Goal: Task Accomplishment & Management: Manage account settings

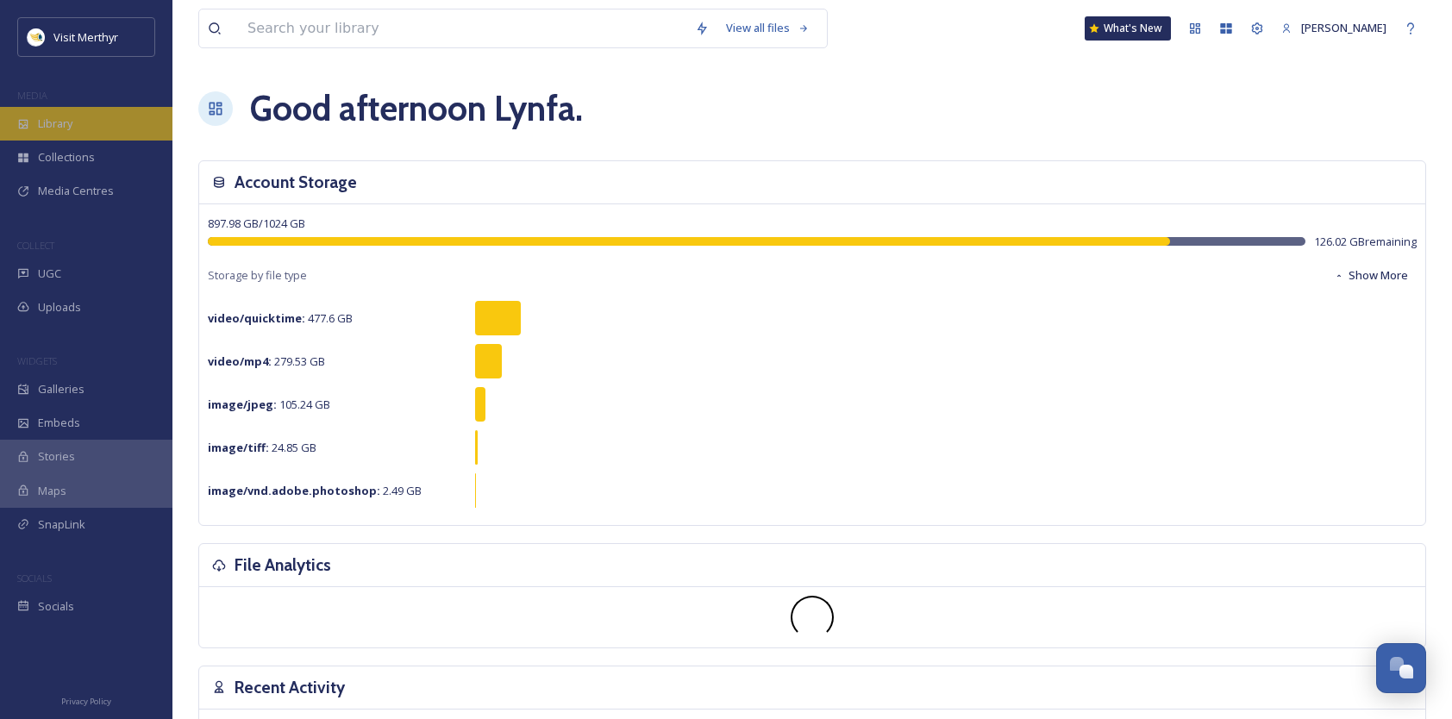
click at [72, 120] on span "Library" at bounding box center [55, 124] width 34 height 16
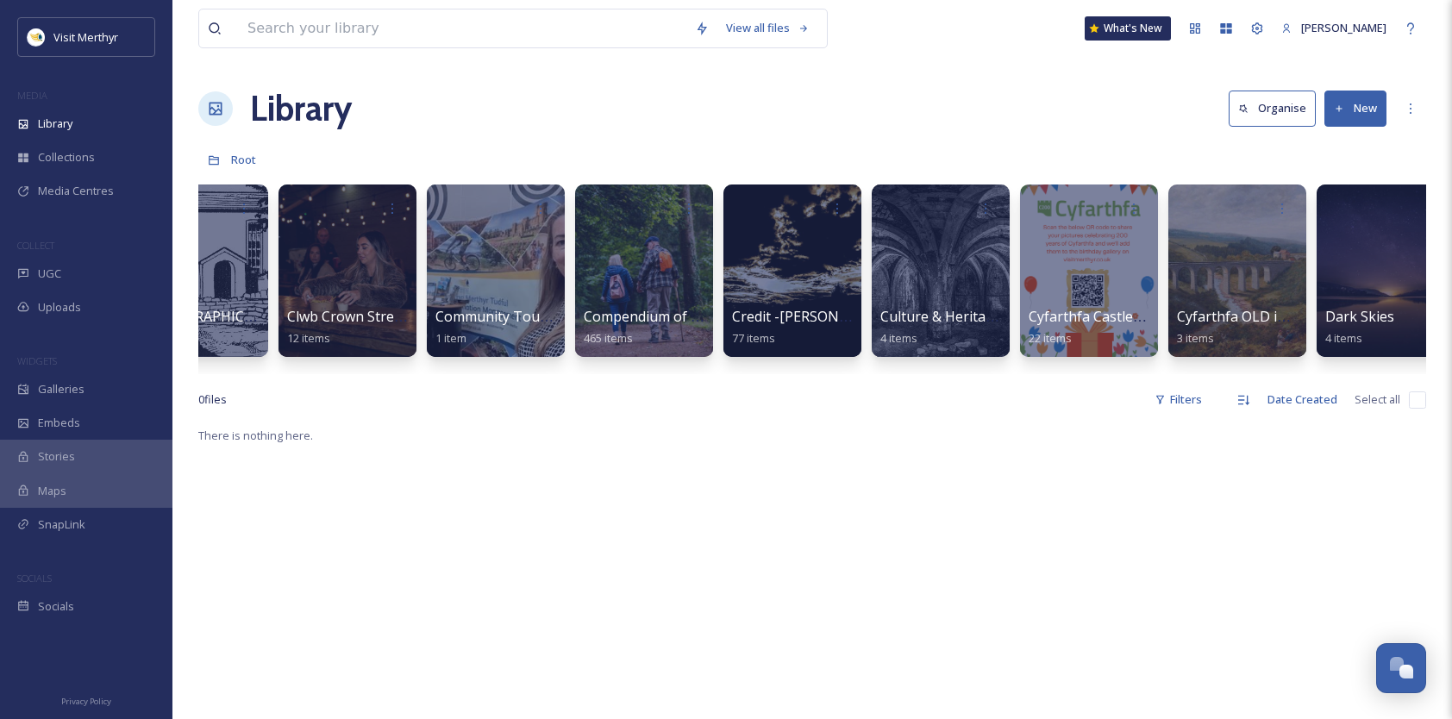
scroll to position [0, 3568]
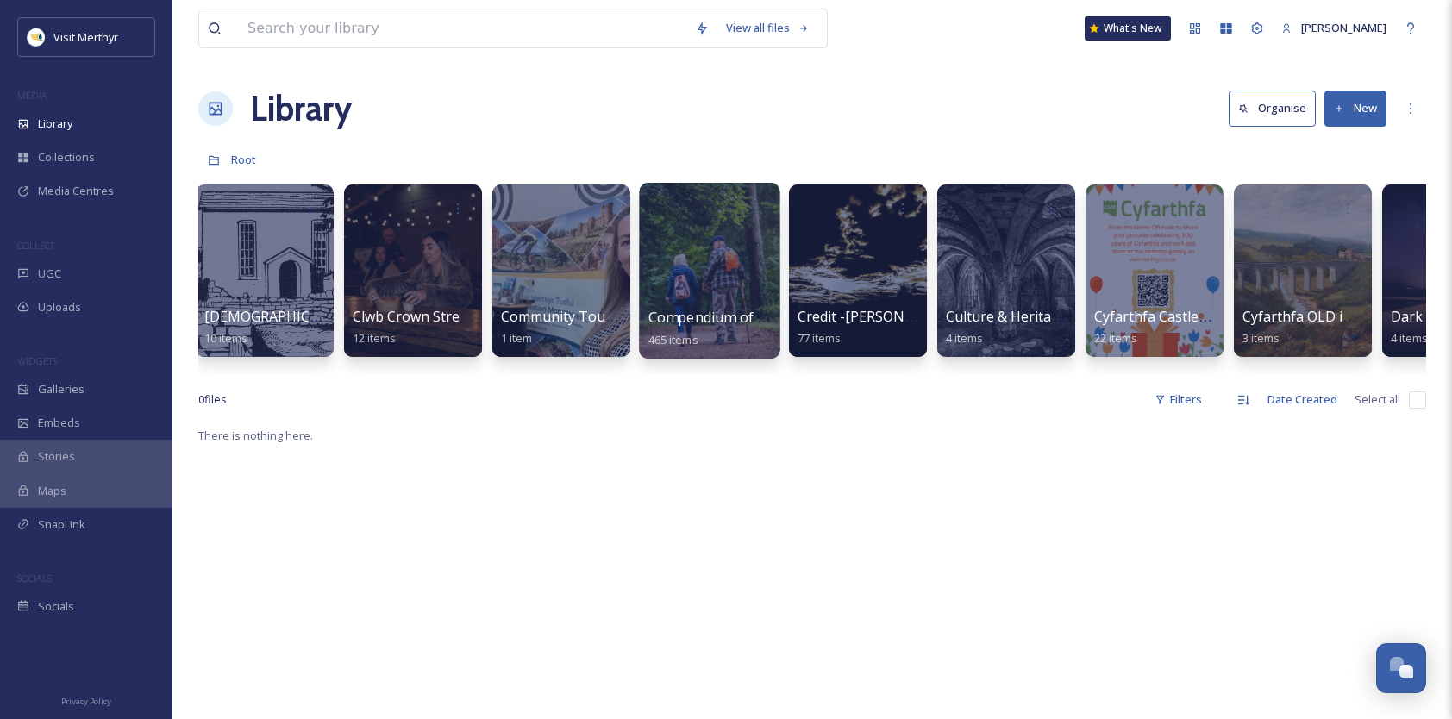
click at [690, 302] on div at bounding box center [709, 271] width 141 height 176
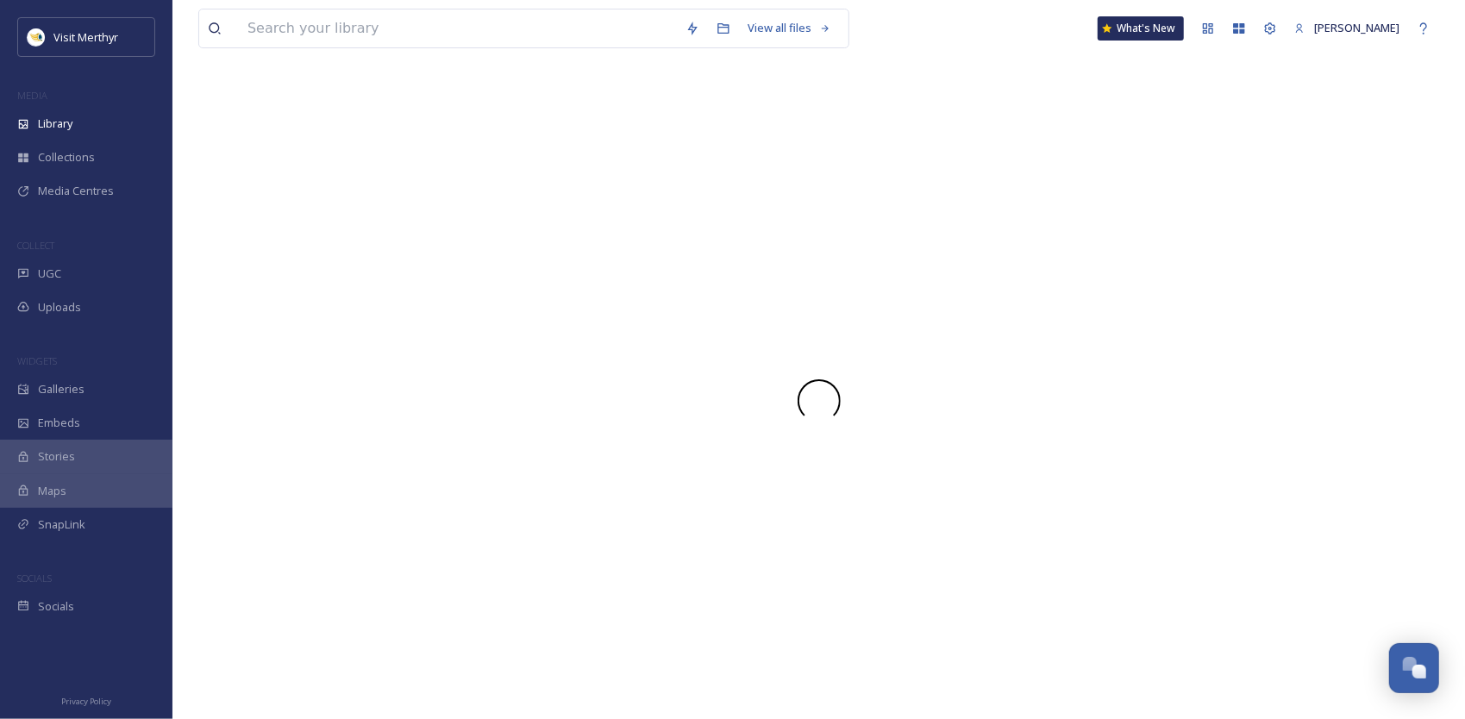
click at [690, 302] on div at bounding box center [818, 401] width 1241 height 636
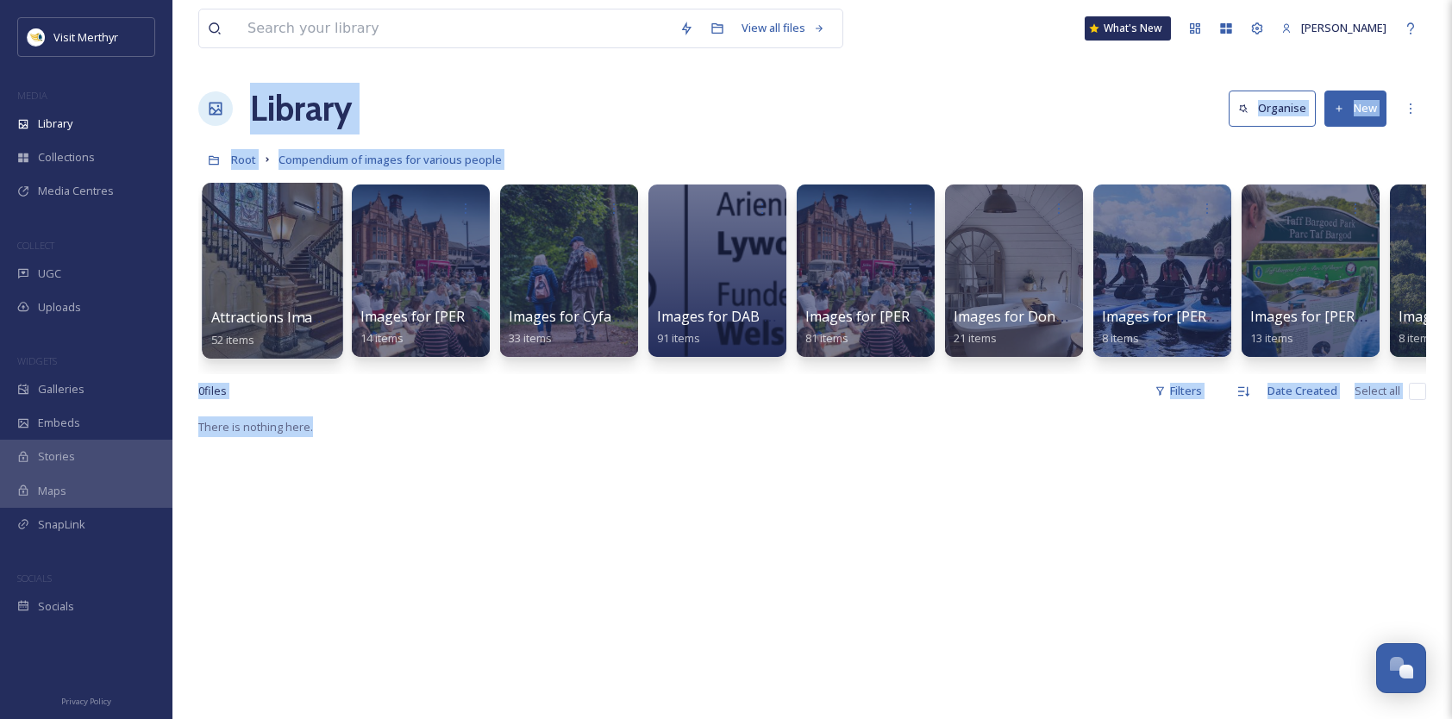
click at [273, 264] on div at bounding box center [272, 271] width 141 height 176
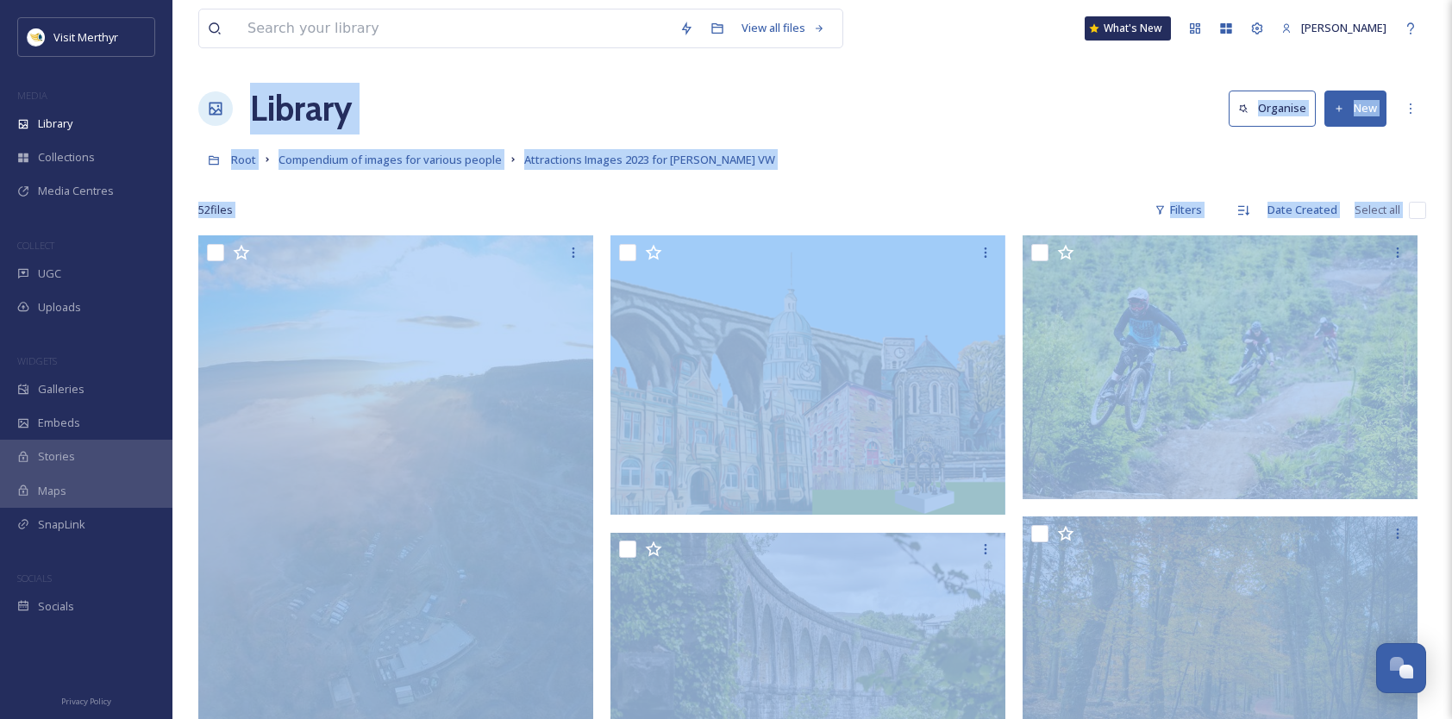
click at [897, 158] on div "Root Compendium of images for various people Attractions Images 2023 for [PERSO…" at bounding box center [812, 159] width 1228 height 33
click at [474, 101] on div "Library Organise New" at bounding box center [812, 109] width 1228 height 52
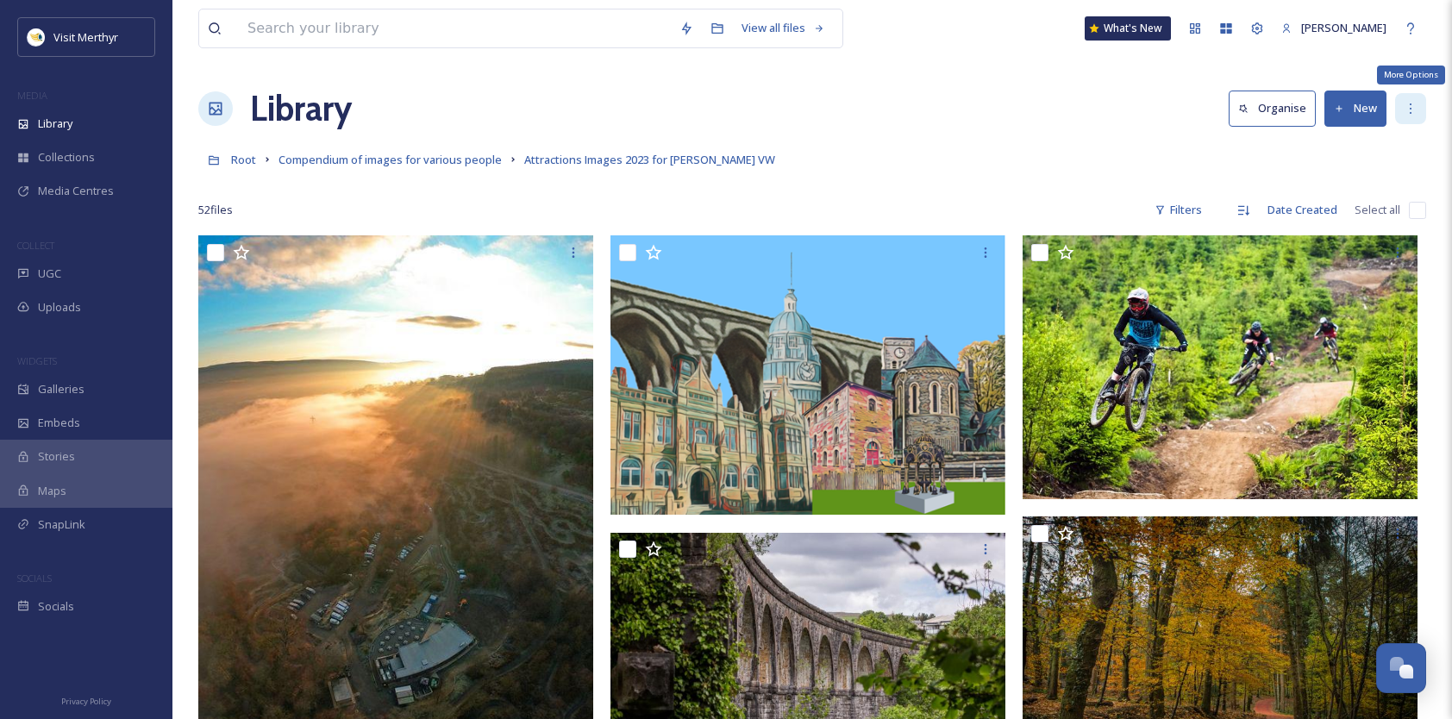
click at [1413, 103] on icon at bounding box center [1411, 109] width 14 height 14
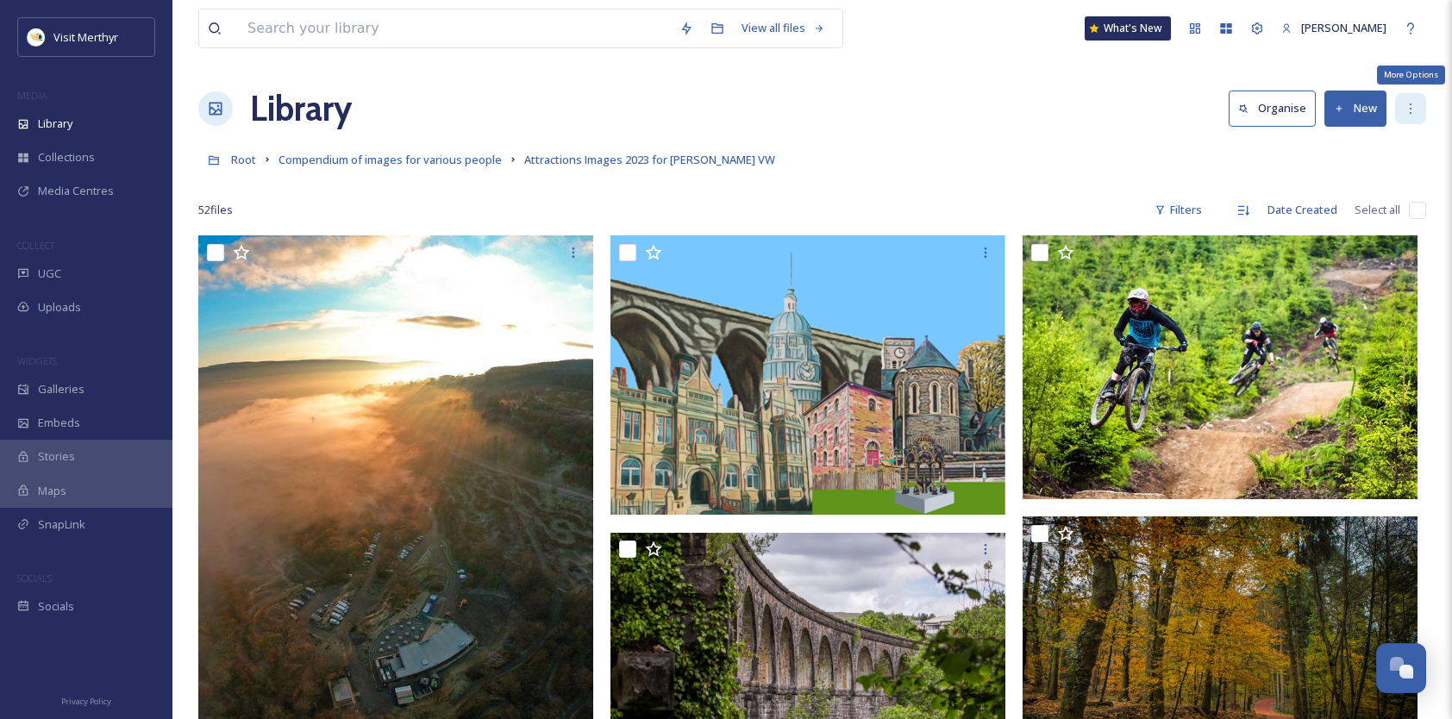
click at [1414, 107] on icon at bounding box center [1411, 109] width 14 height 14
click at [1088, 144] on div "Root Compendium of images for various people Attractions Images 2023 for [PERSO…" at bounding box center [812, 159] width 1228 height 33
click at [595, 161] on span "Attractions Images 2023 for [PERSON_NAME] VW" at bounding box center [649, 160] width 251 height 16
drag, startPoint x: 595, startPoint y: 164, endPoint x: 820, endPoint y: 157, distance: 225.2
click at [820, 157] on div "Root Compendium of images for various people Attractions Images 2023 for [PERSO…" at bounding box center [812, 159] width 1228 height 33
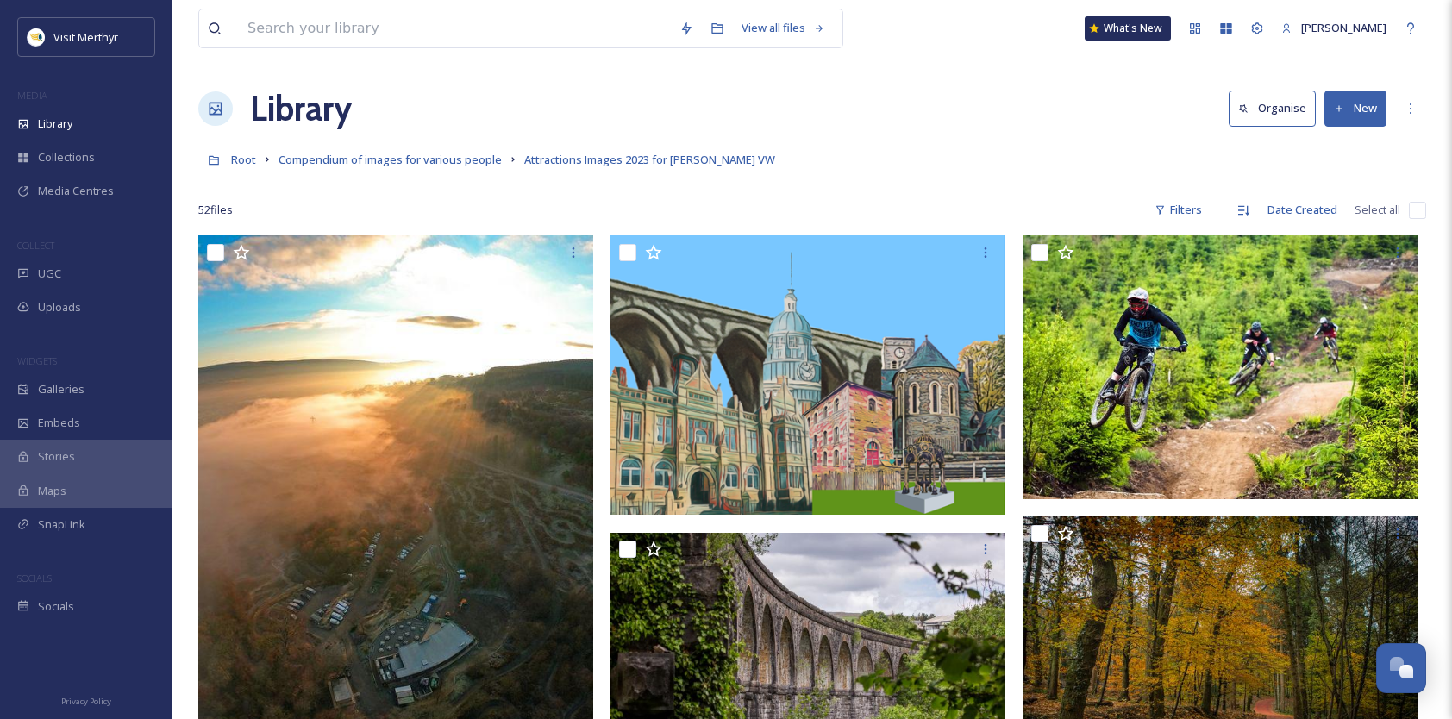
click at [1388, 210] on span "Select all" at bounding box center [1378, 210] width 46 height 16
click at [1282, 104] on button "Organise" at bounding box center [1272, 108] width 87 height 35
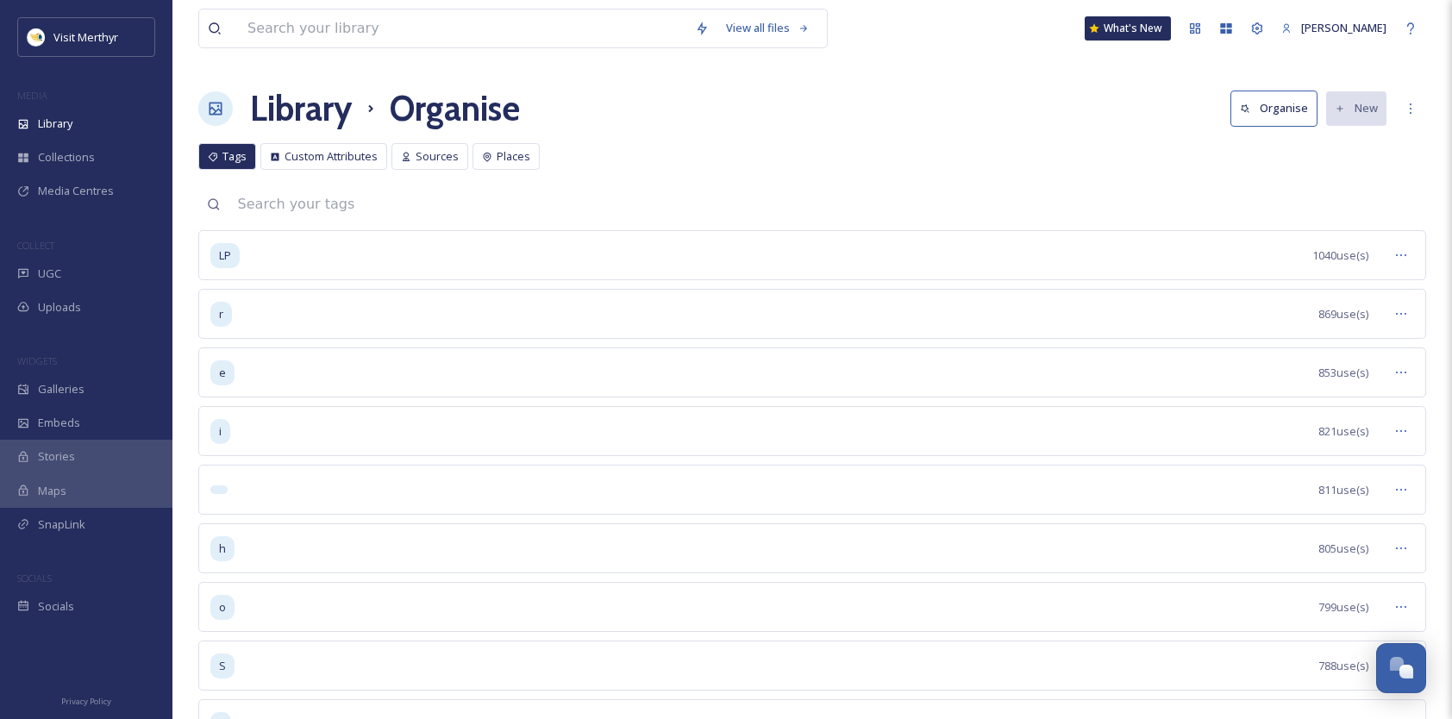
click at [1282, 104] on button "Organise" at bounding box center [1274, 108] width 87 height 35
click at [310, 103] on h1 "Library" at bounding box center [301, 109] width 102 height 52
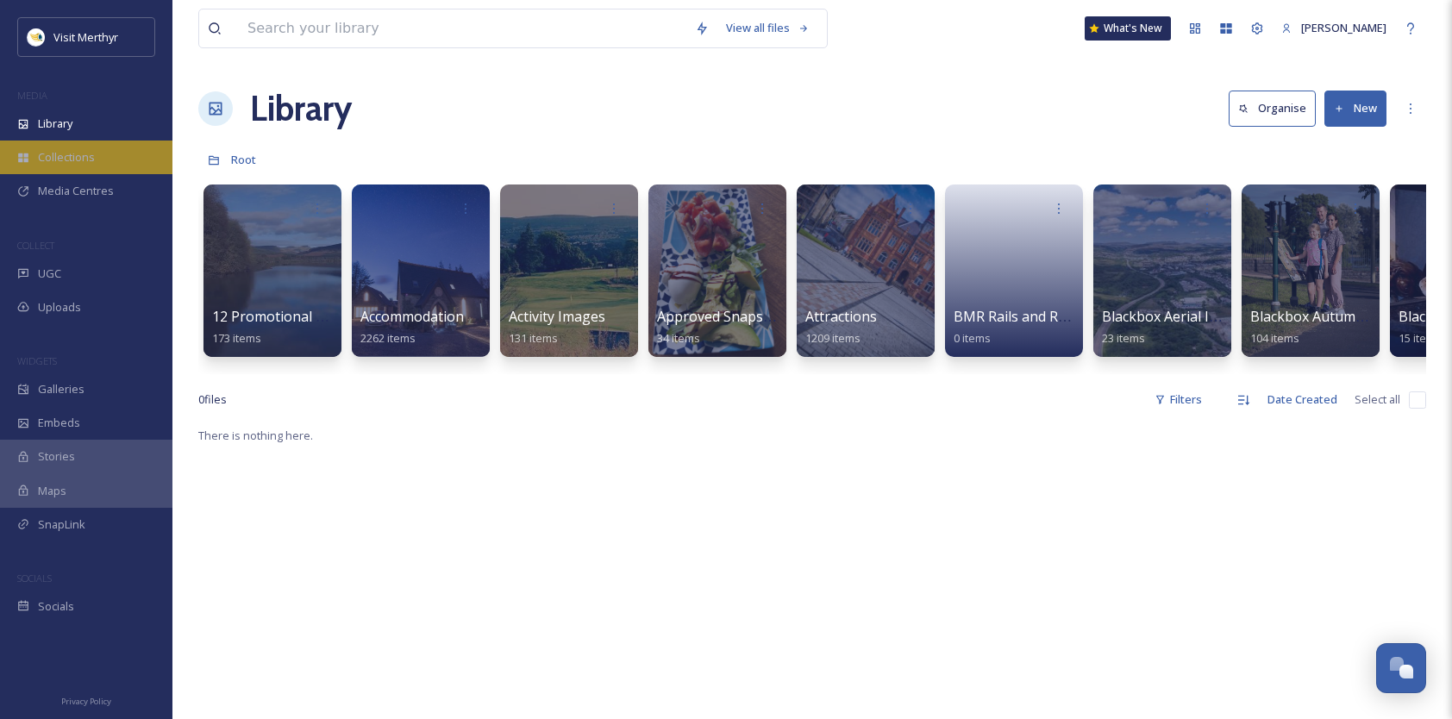
click at [53, 150] on span "Collections" at bounding box center [66, 157] width 57 height 16
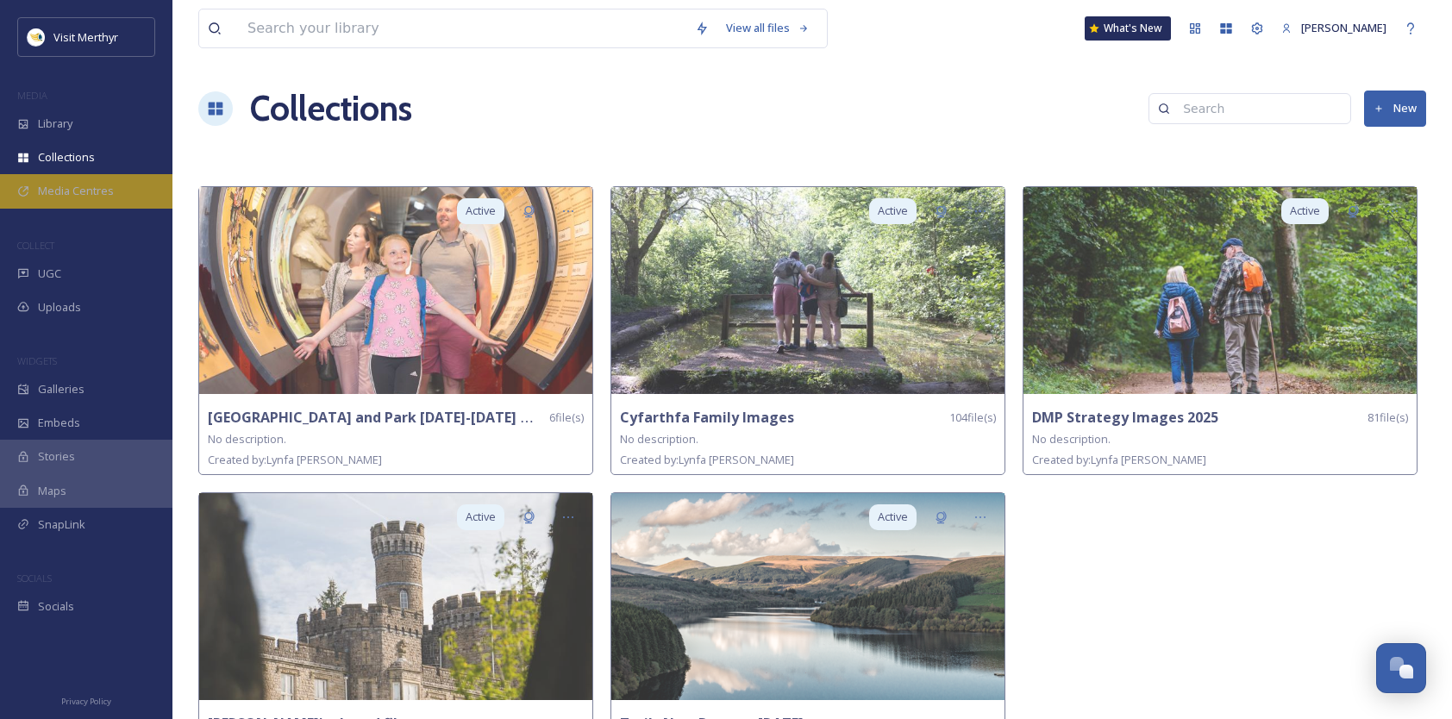
click at [58, 183] on span "Media Centres" at bounding box center [76, 191] width 76 height 16
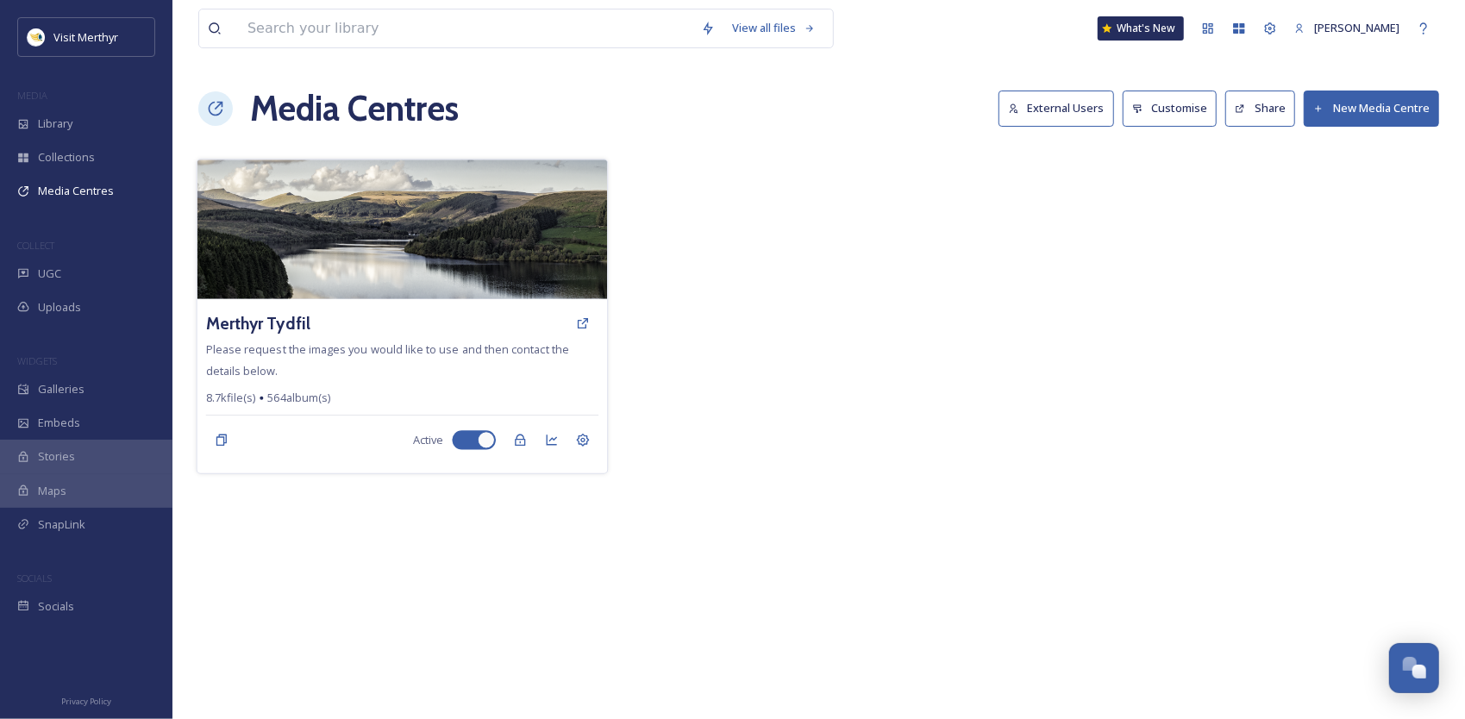
click at [492, 237] on img at bounding box center [402, 230] width 411 height 140
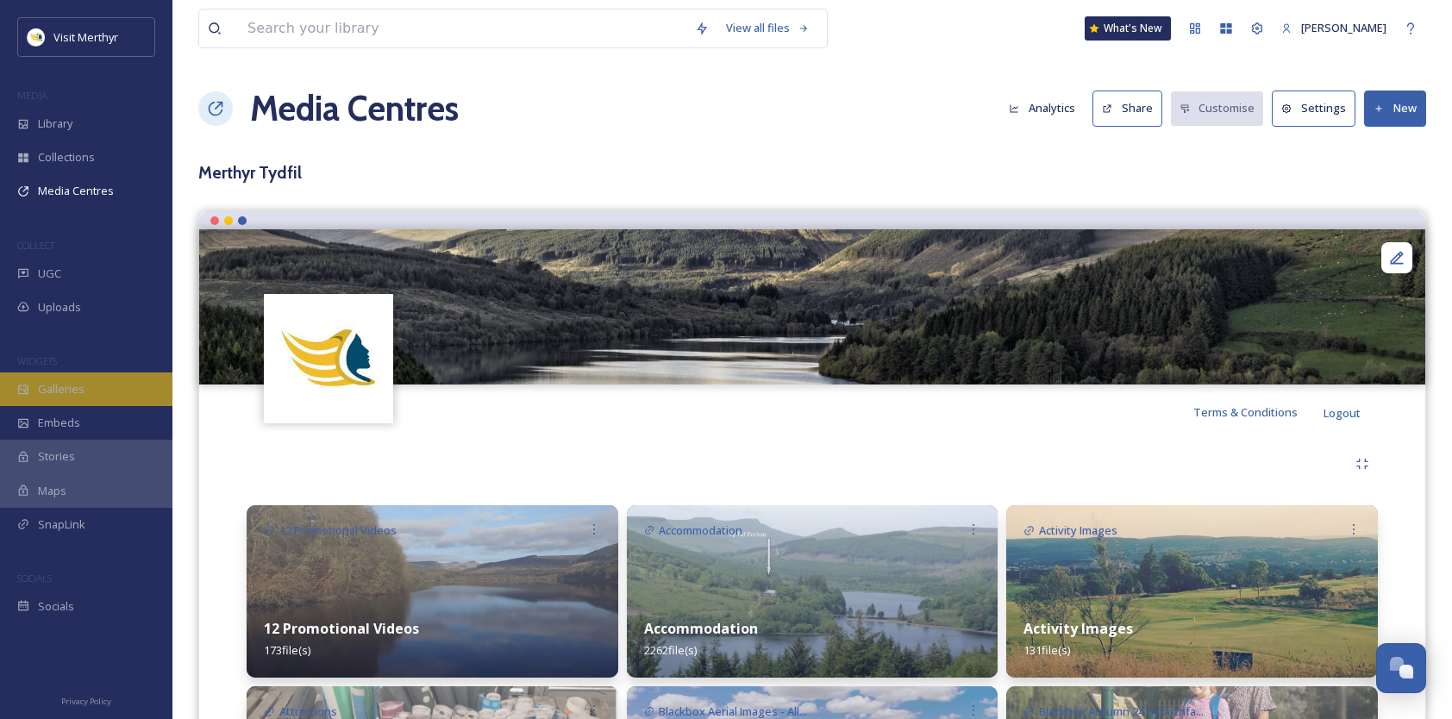
click at [88, 391] on div "Galleries" at bounding box center [86, 390] width 172 height 34
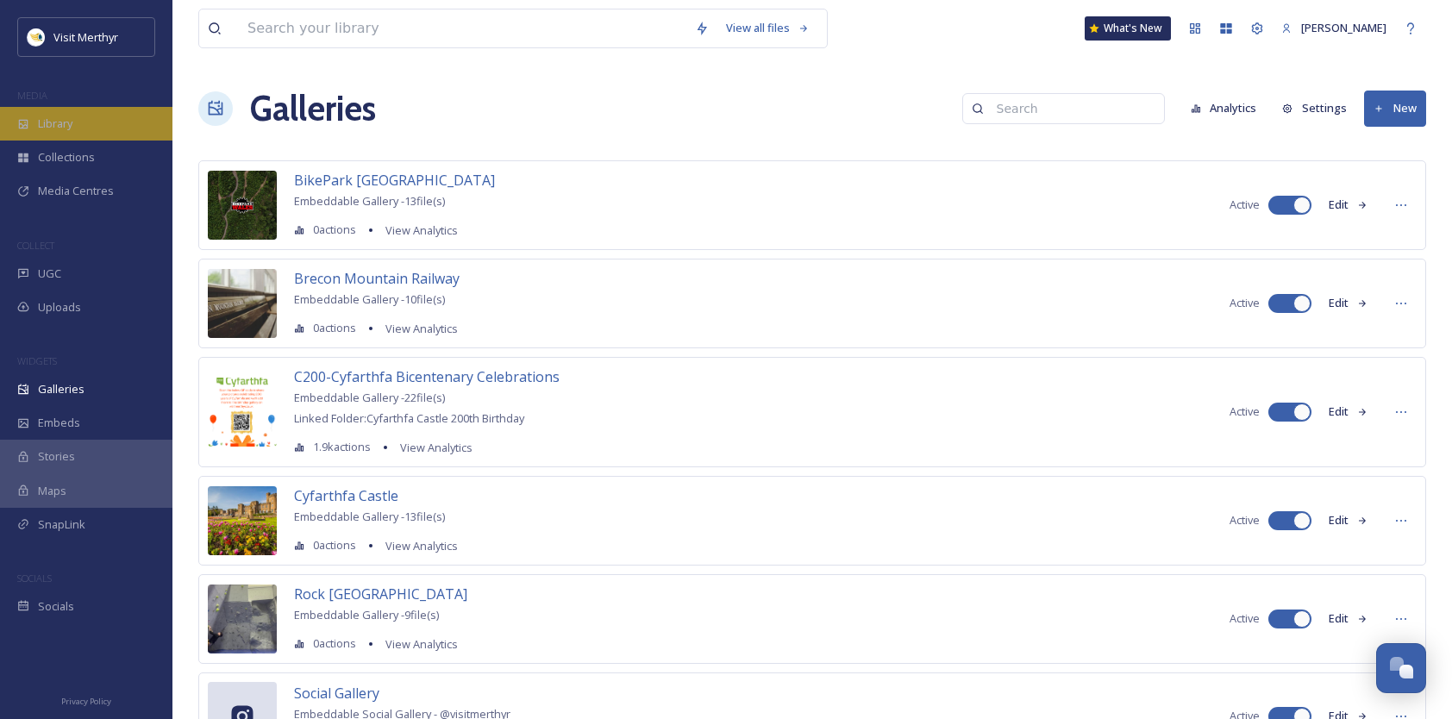
click at [69, 127] on span "Library" at bounding box center [55, 124] width 34 height 16
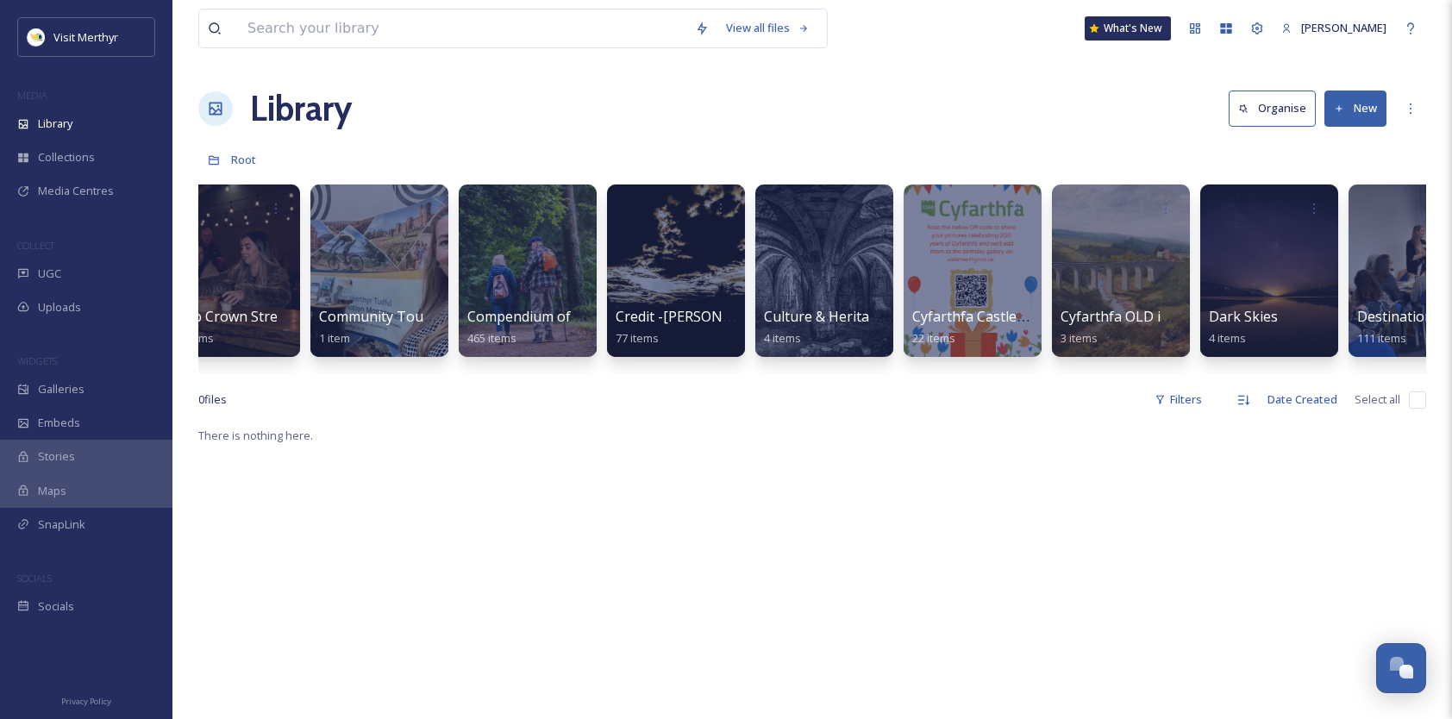
scroll to position [0, 3684]
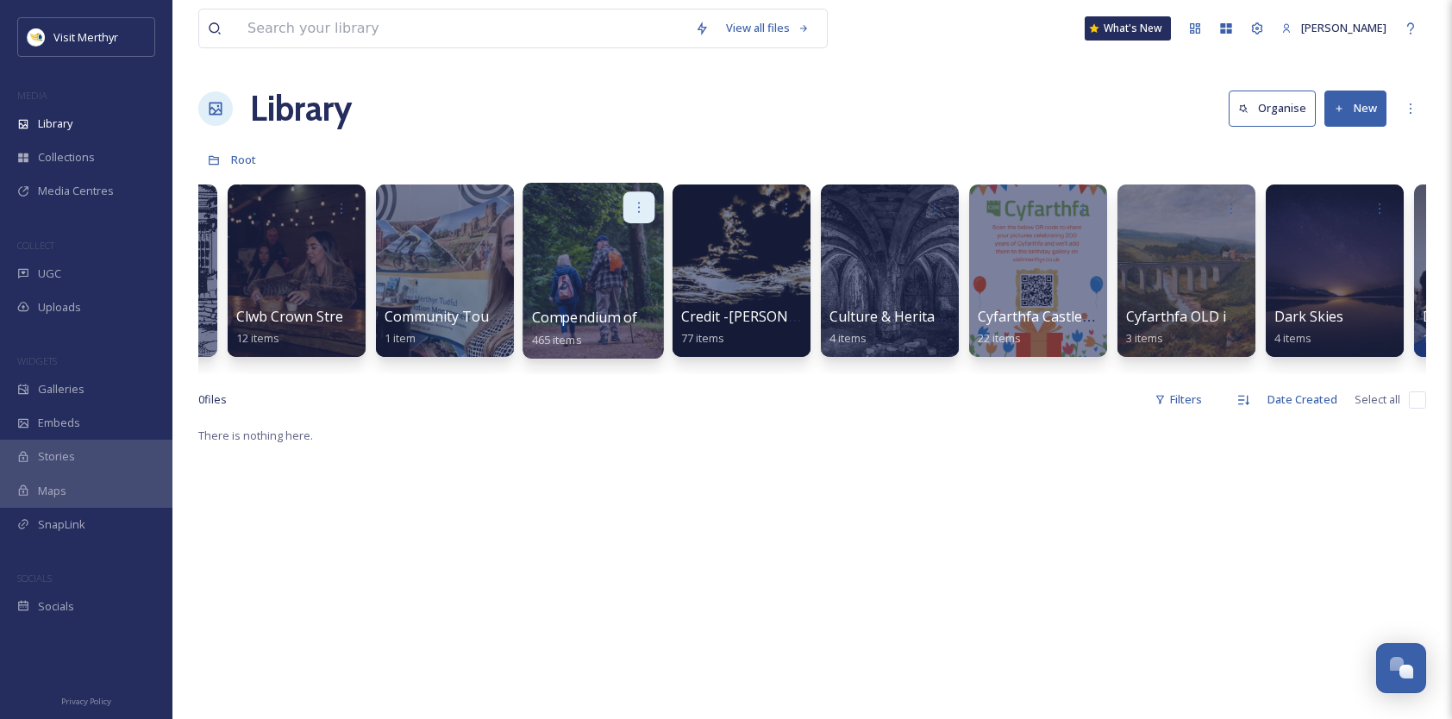
drag, startPoint x: 640, startPoint y: 206, endPoint x: 631, endPoint y: 209, distance: 9.0
click at [631, 209] on div at bounding box center [640, 207] width 32 height 32
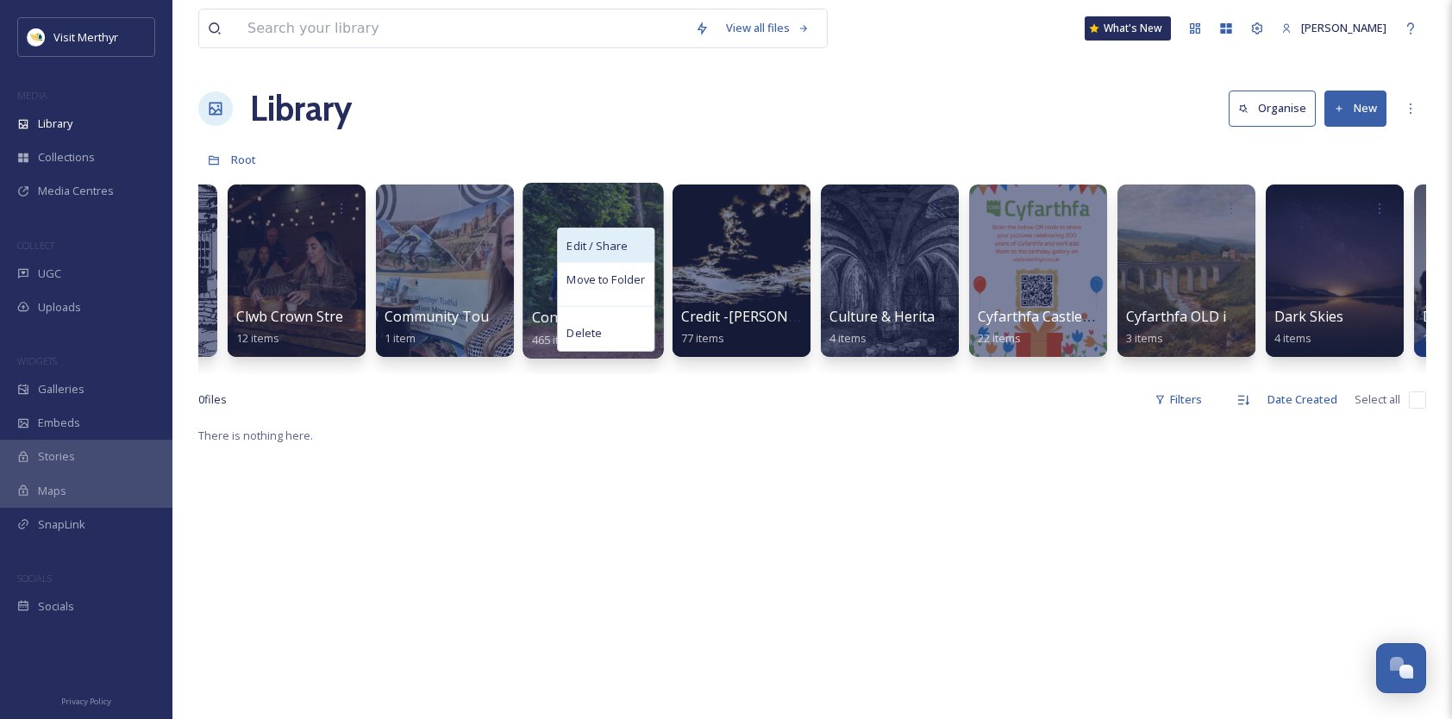
click at [597, 243] on span "Edit / Share" at bounding box center [597, 245] width 60 height 17
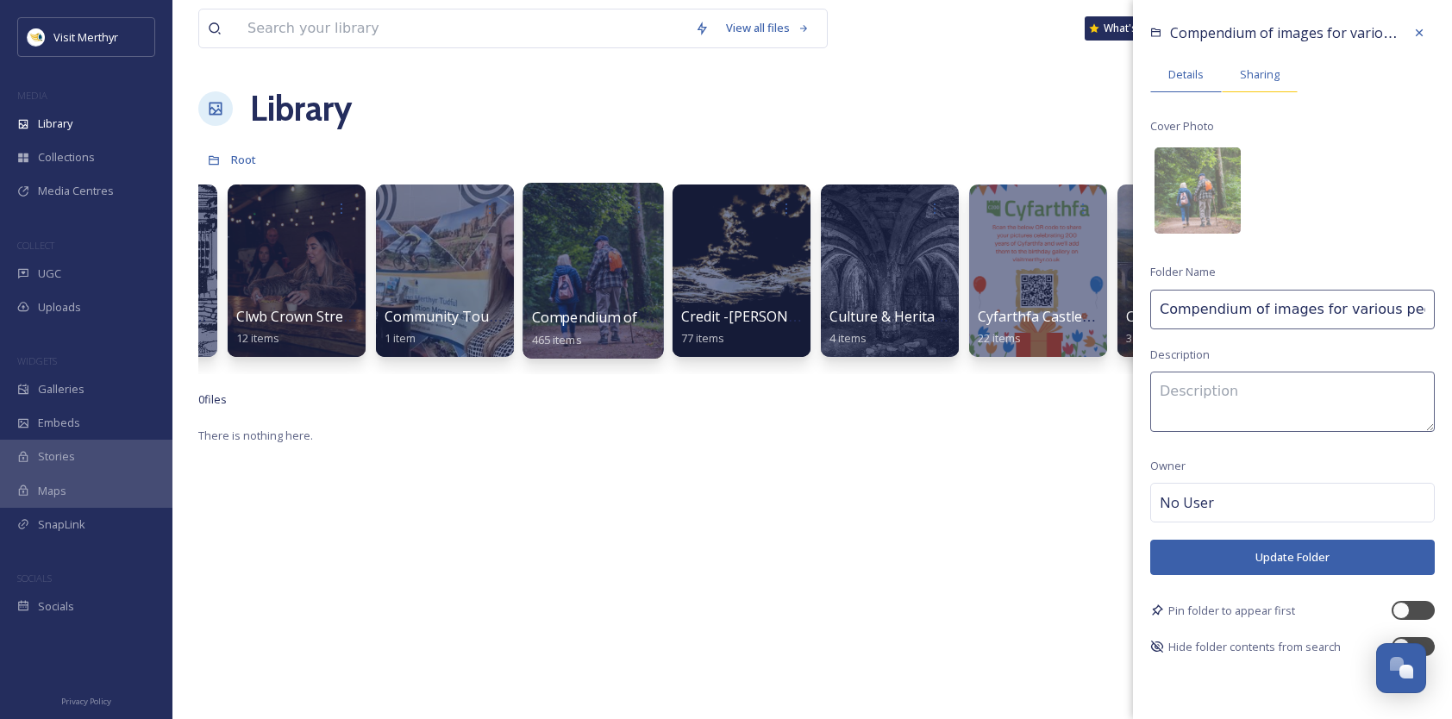
click at [1257, 69] on span "Sharing" at bounding box center [1260, 74] width 40 height 16
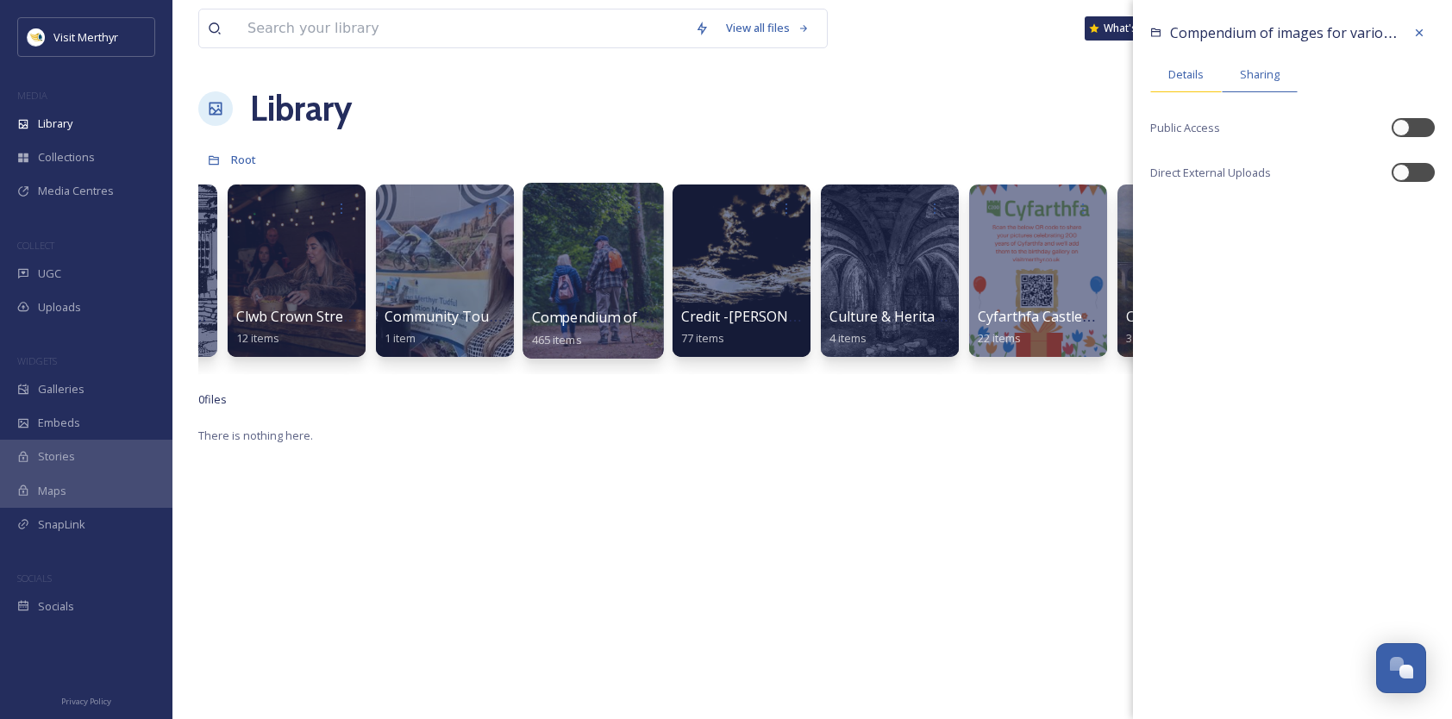
click at [1197, 76] on span "Details" at bounding box center [1186, 74] width 35 height 16
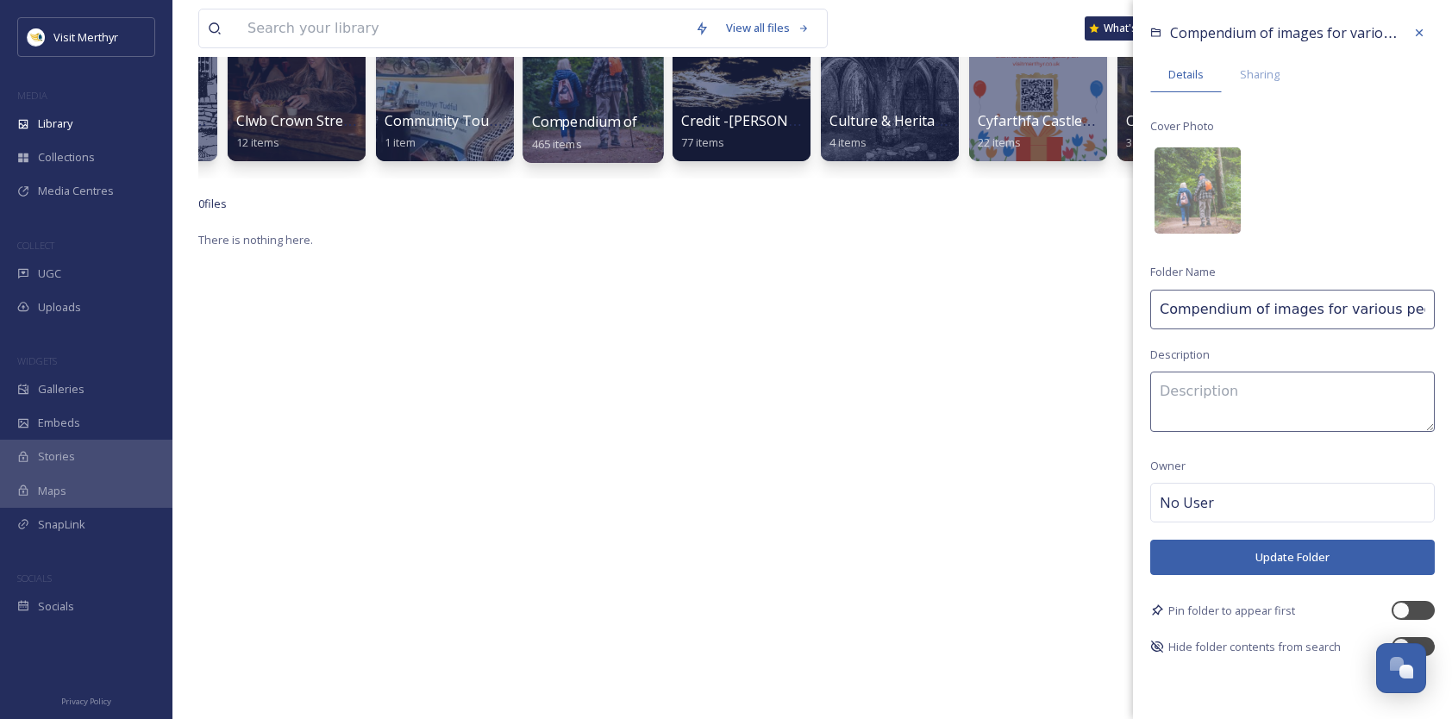
scroll to position [0, 0]
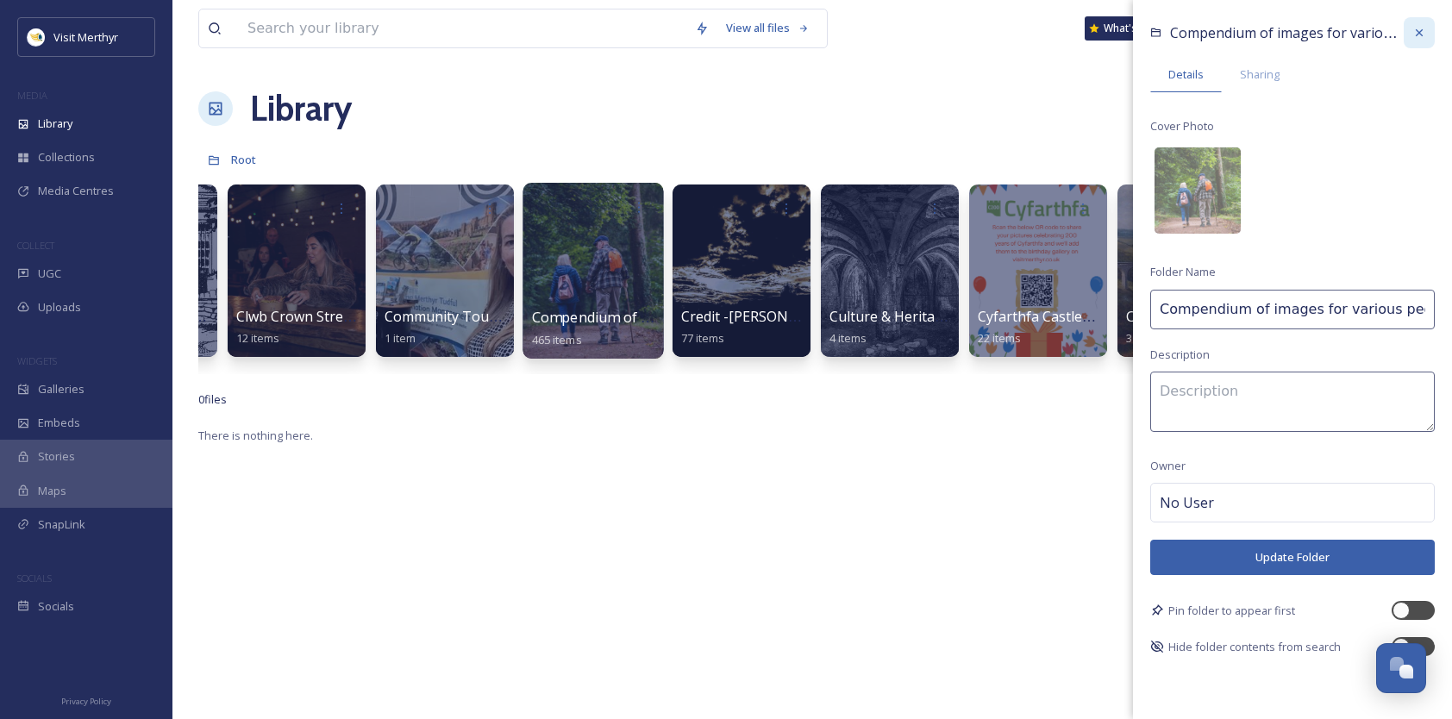
click at [1421, 31] on icon at bounding box center [1420, 33] width 14 height 14
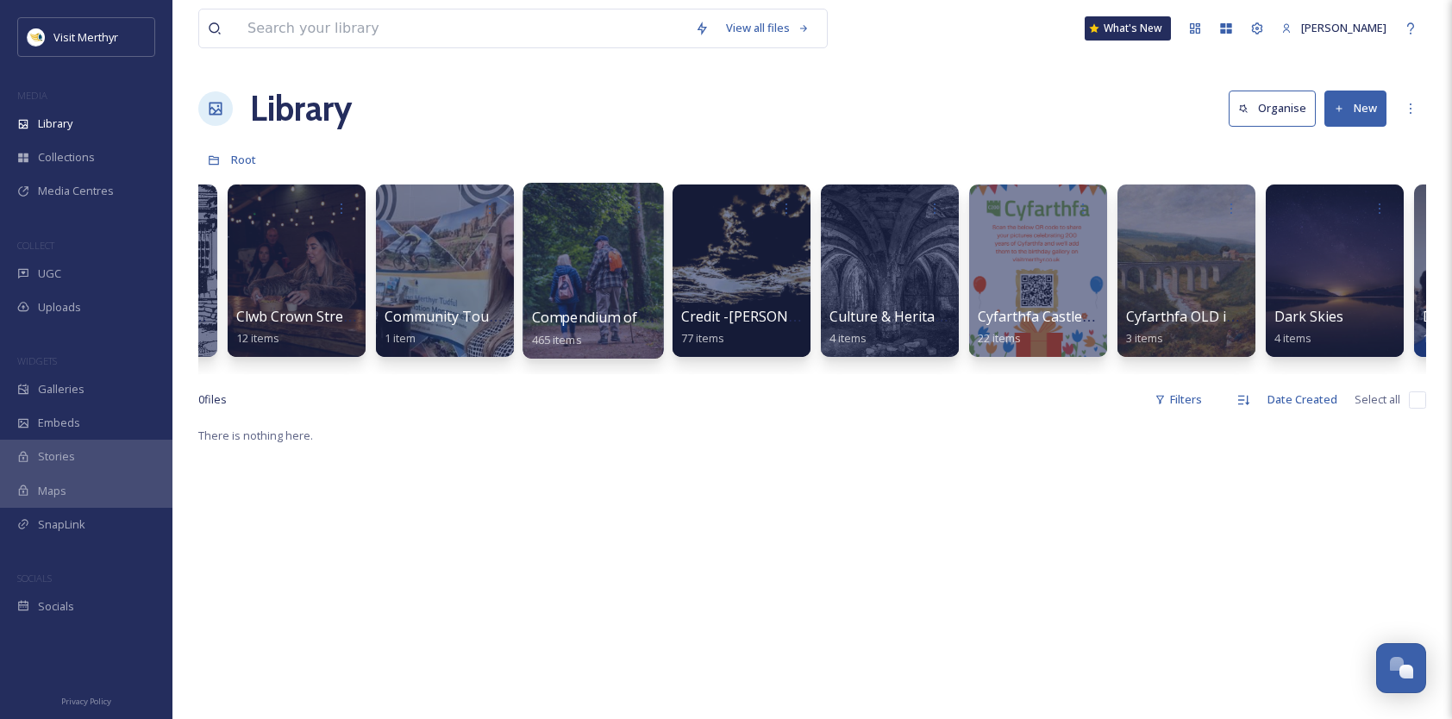
click at [605, 263] on div at bounding box center [593, 271] width 141 height 176
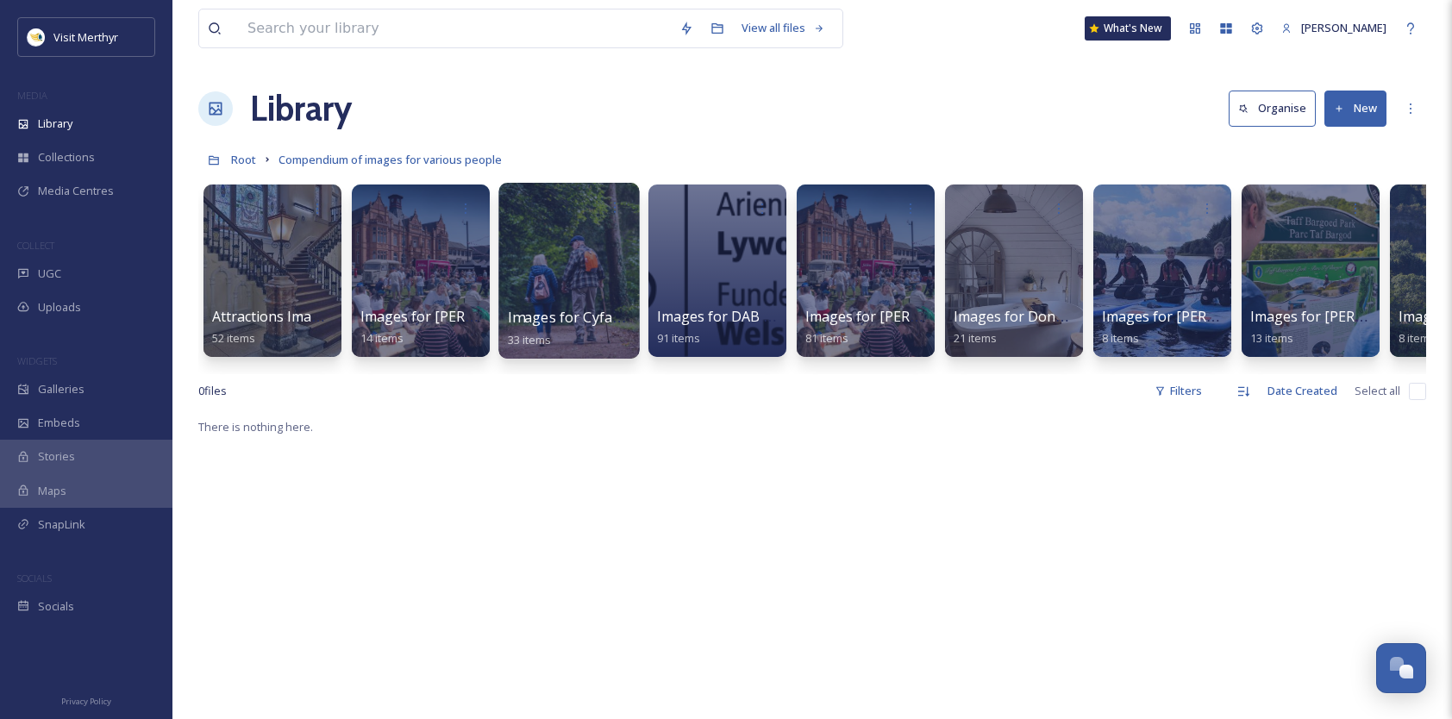
click at [586, 245] on div at bounding box center [568, 271] width 141 height 176
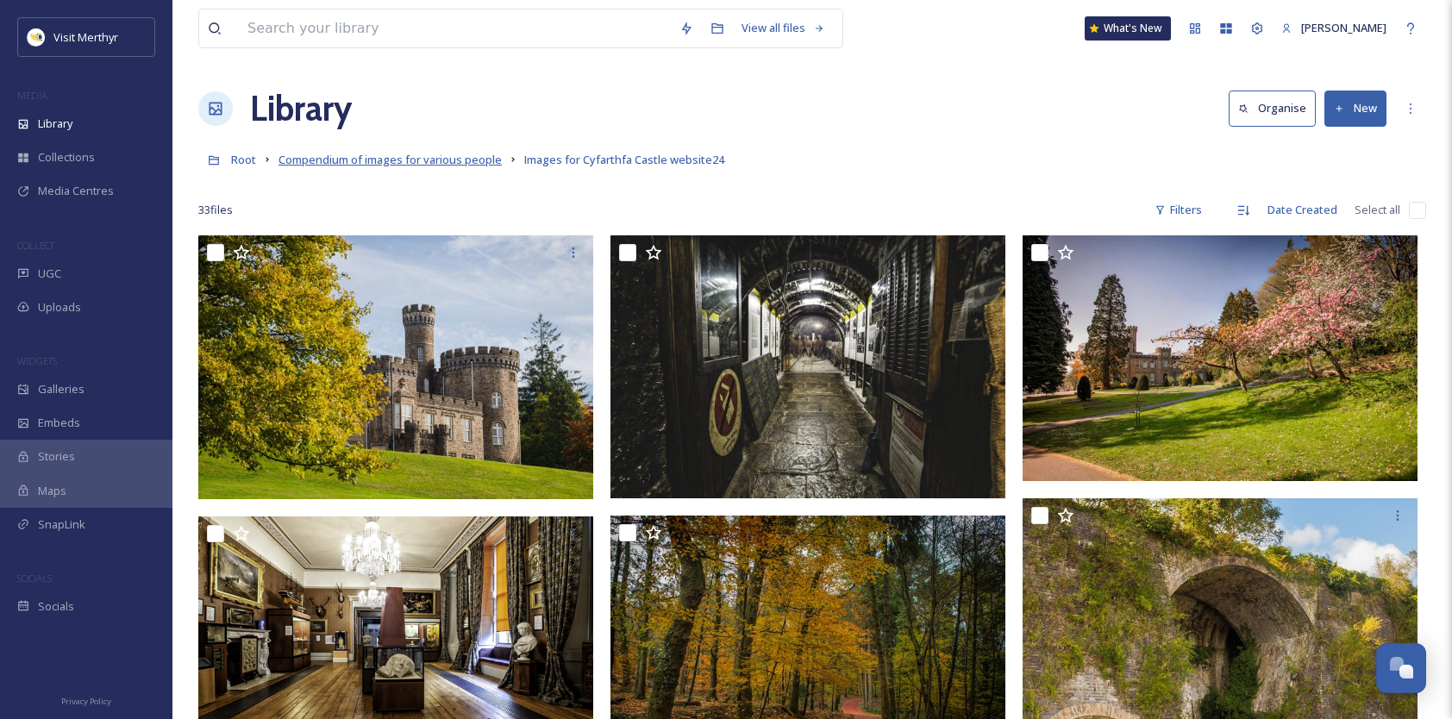
click at [359, 162] on span "Compendium of images for various people" at bounding box center [390, 160] width 223 height 16
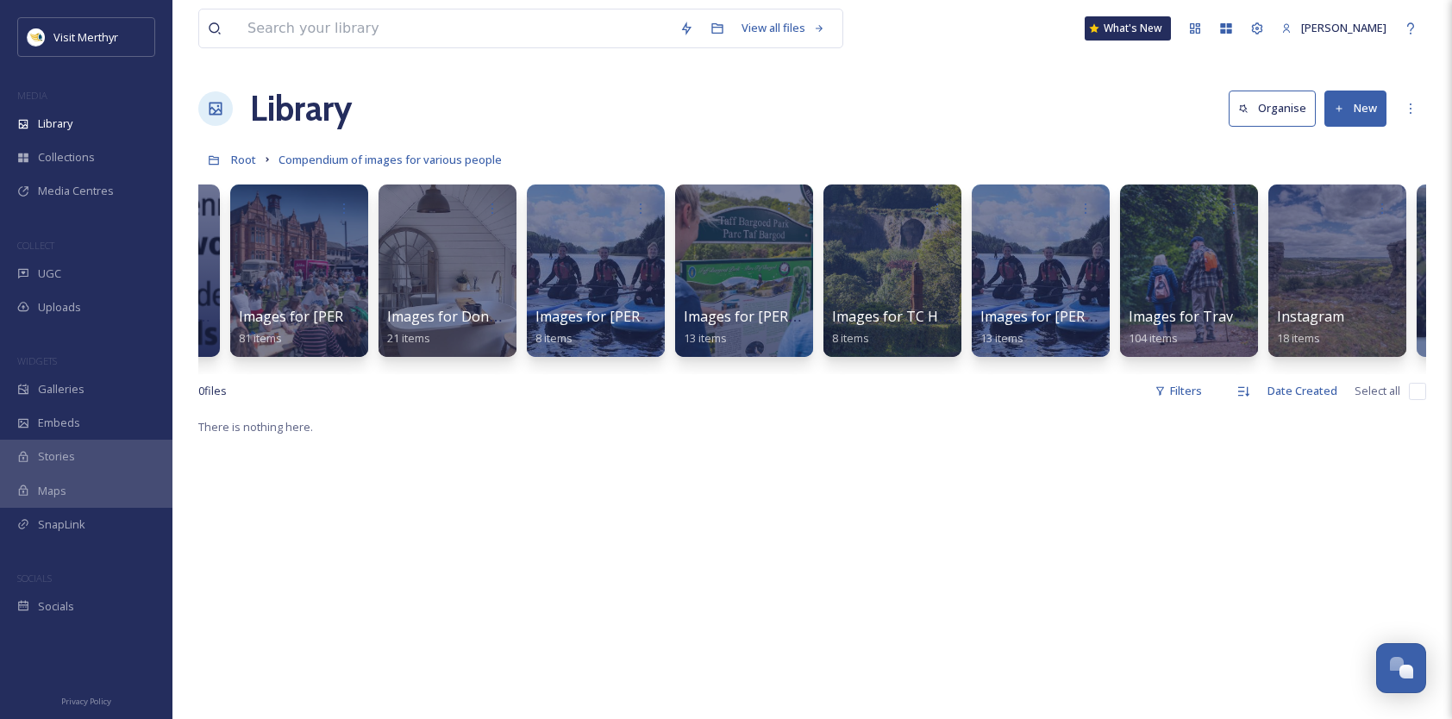
scroll to position [0, 700]
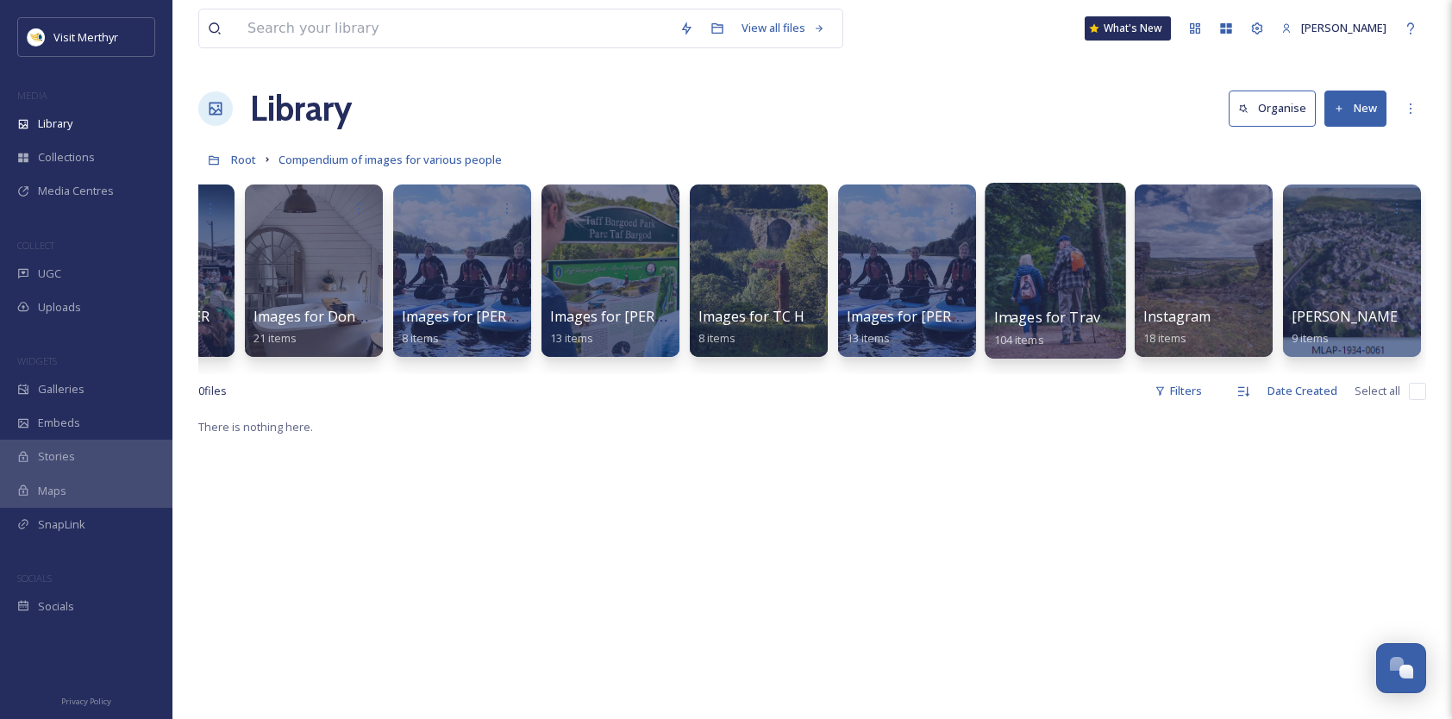
click at [1035, 274] on div at bounding box center [1055, 271] width 141 height 176
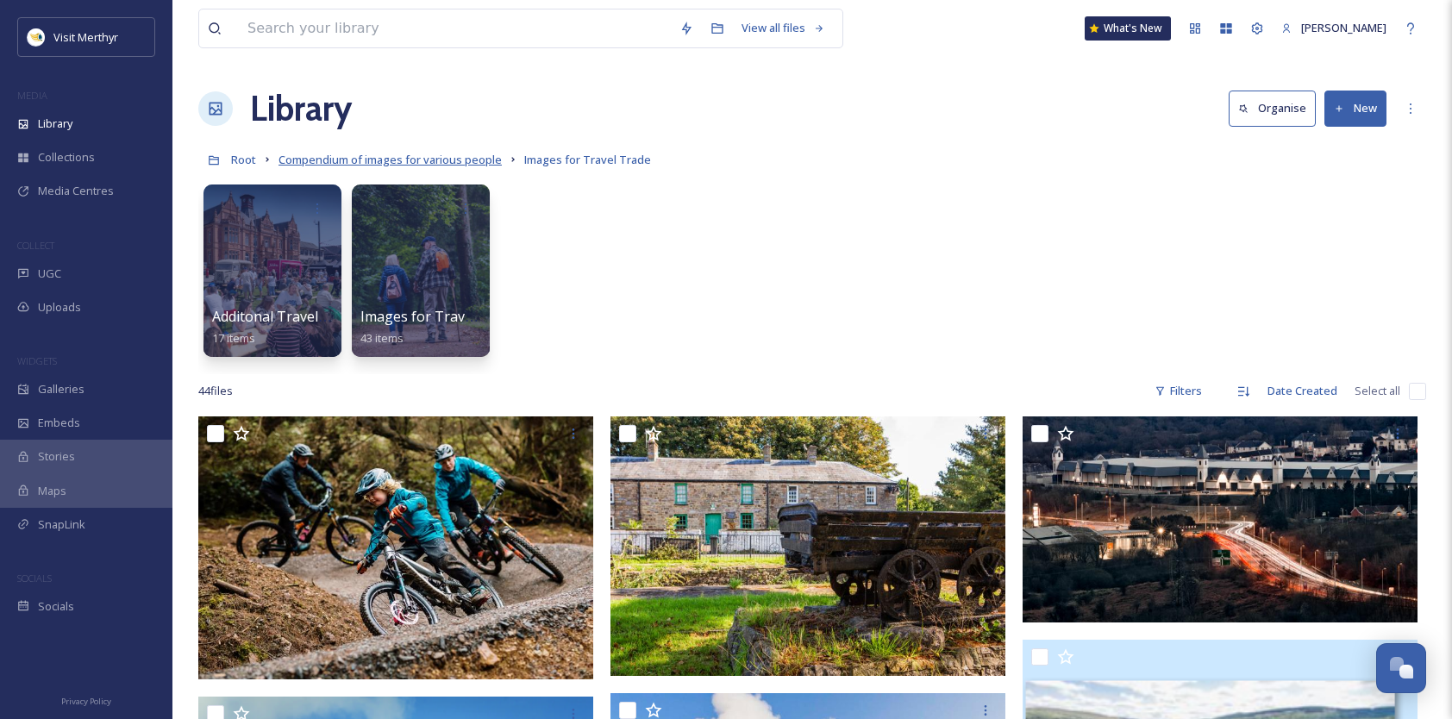
click at [361, 166] on span "Compendium of images for various people" at bounding box center [390, 160] width 223 height 16
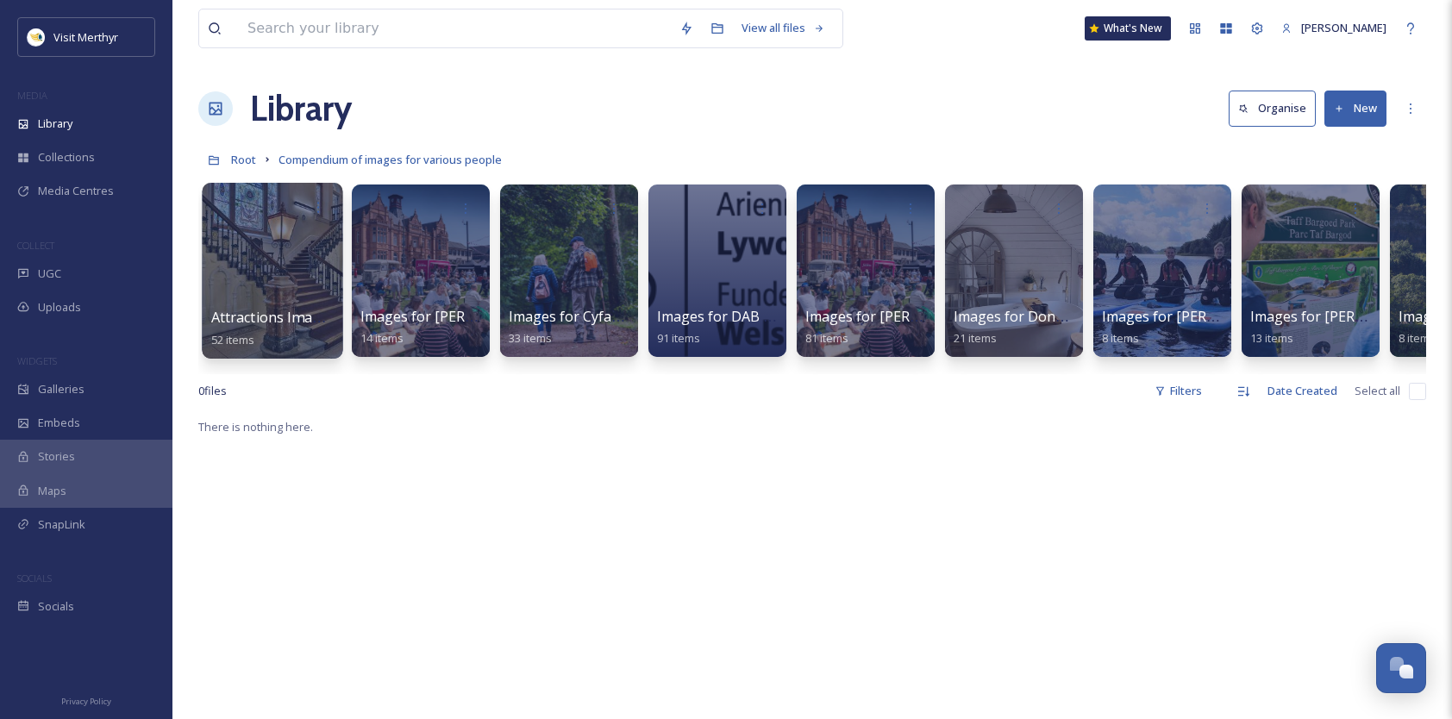
click at [266, 245] on div at bounding box center [272, 271] width 141 height 176
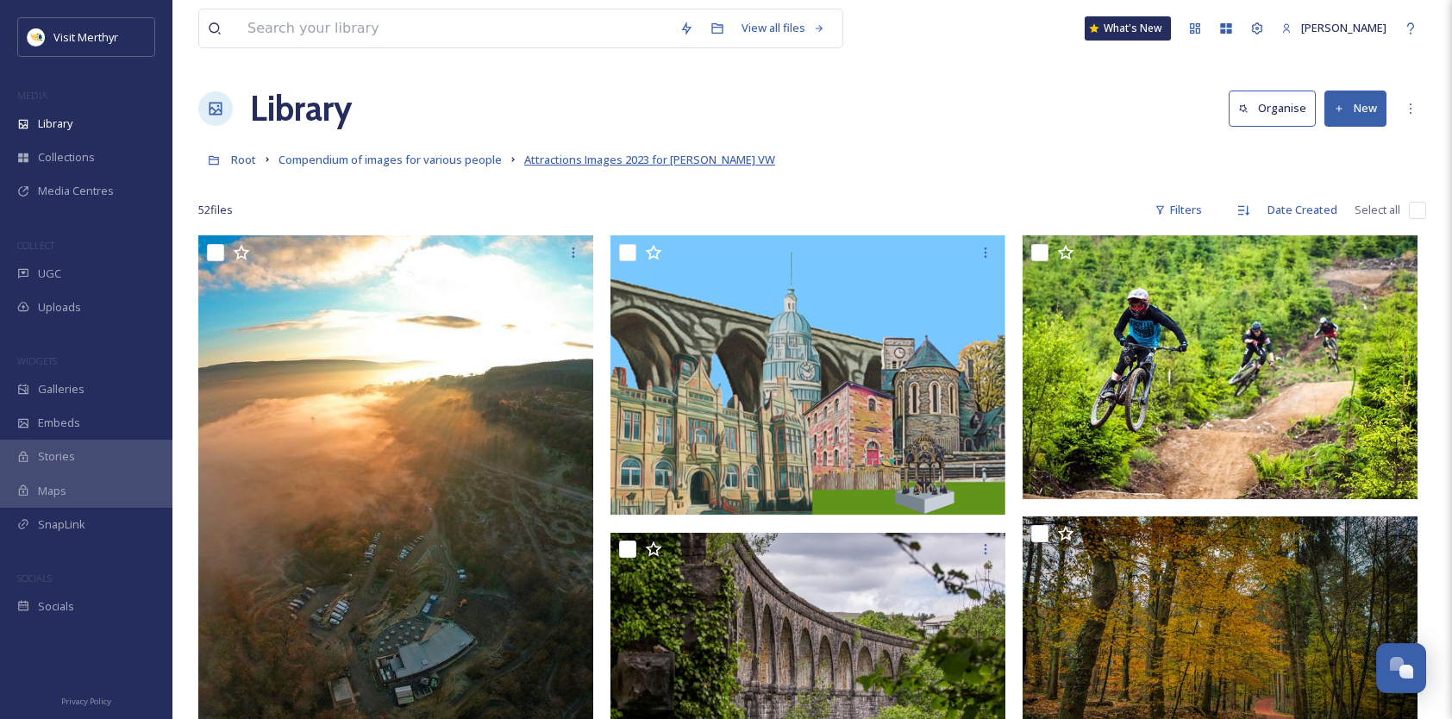
click at [662, 160] on span "Attractions Images 2023 for [PERSON_NAME] VW" at bounding box center [649, 160] width 251 height 16
drag, startPoint x: 662, startPoint y: 160, endPoint x: 1109, endPoint y: 147, distance: 446.9
click at [1109, 147] on div "Root Compendium of images for various people Attractions Images 2023 for [PERSO…" at bounding box center [812, 159] width 1228 height 33
click at [1418, 205] on input "checkbox" at bounding box center [1417, 210] width 17 height 17
checkbox input "true"
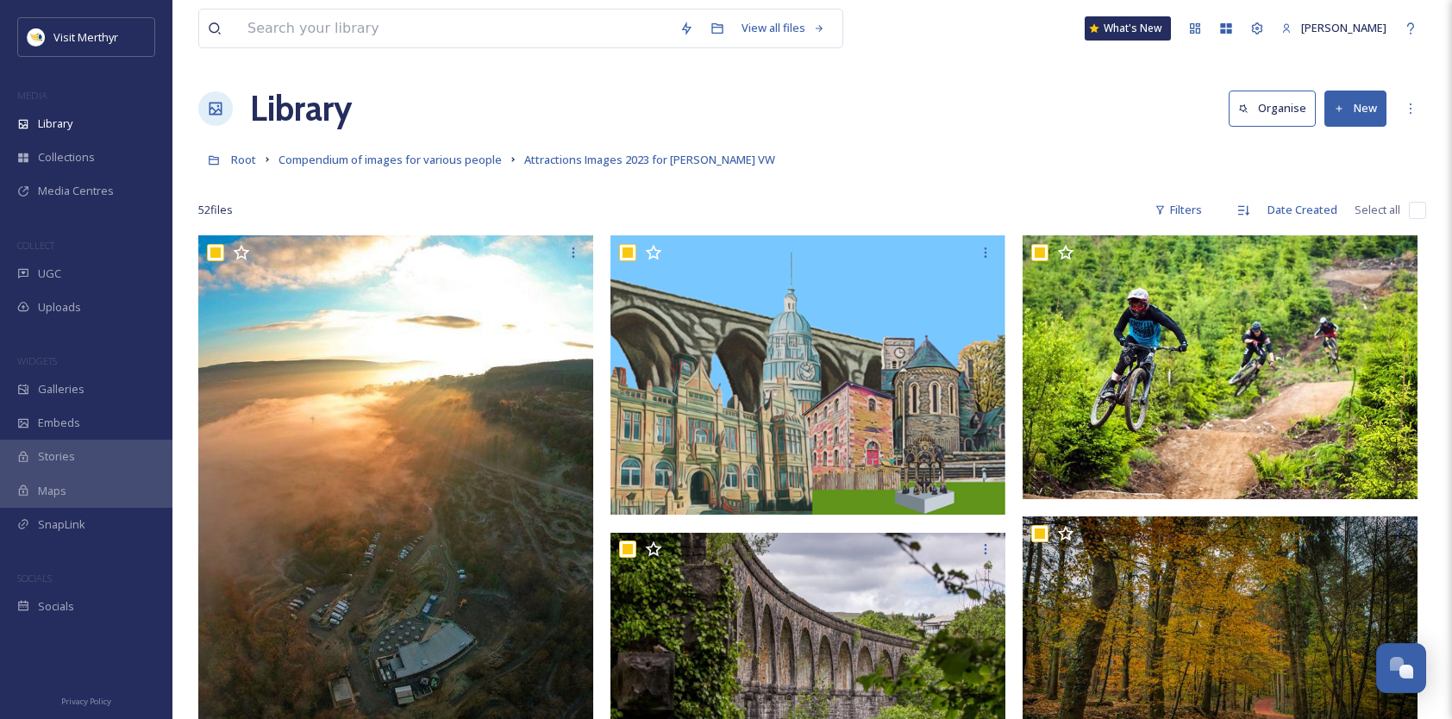
checkbox input "true"
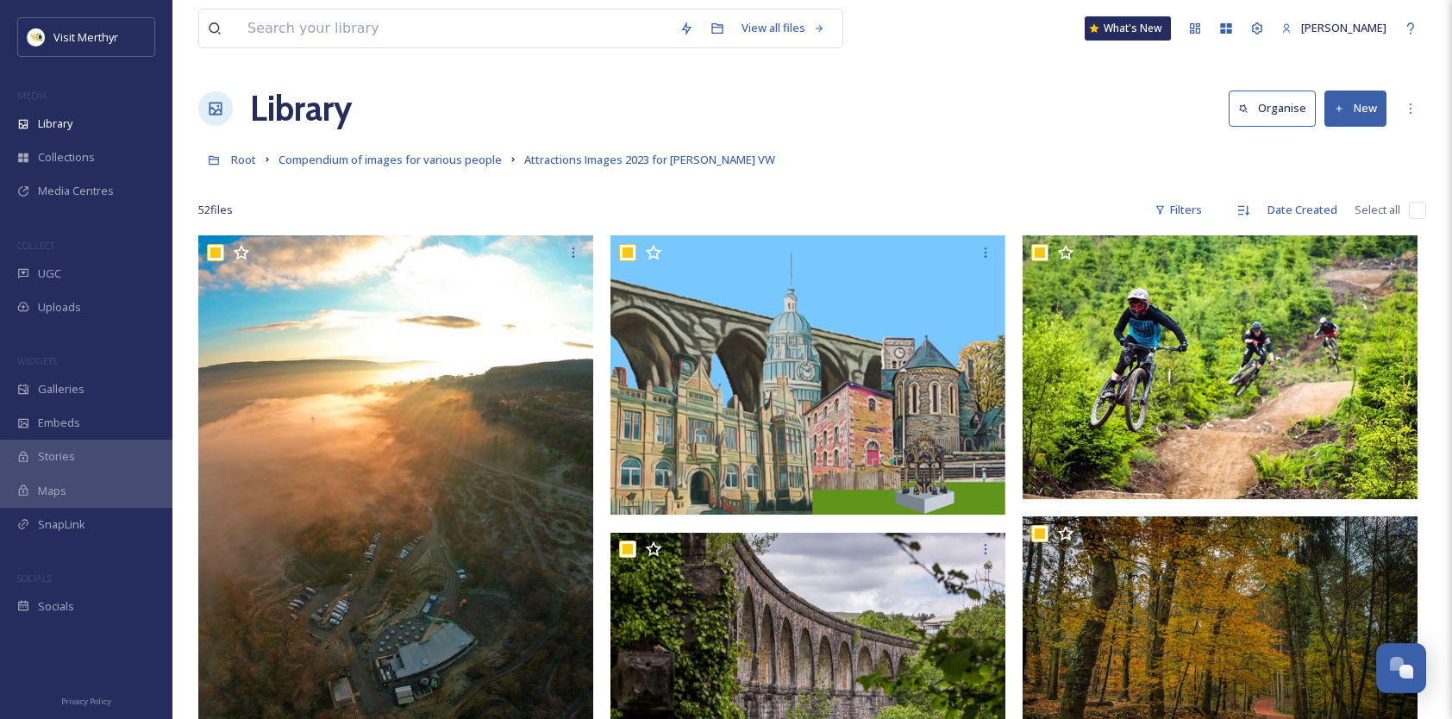
checkbox input "true"
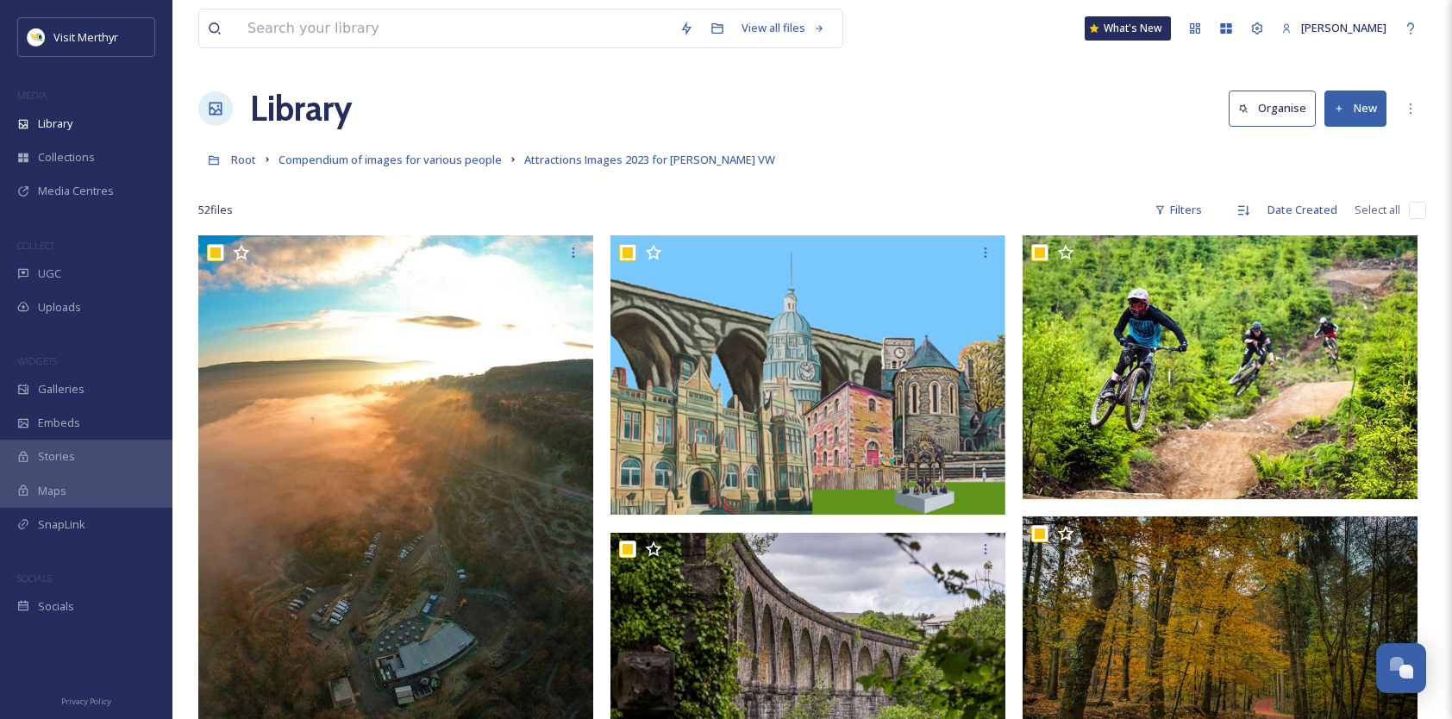
checkbox input "true"
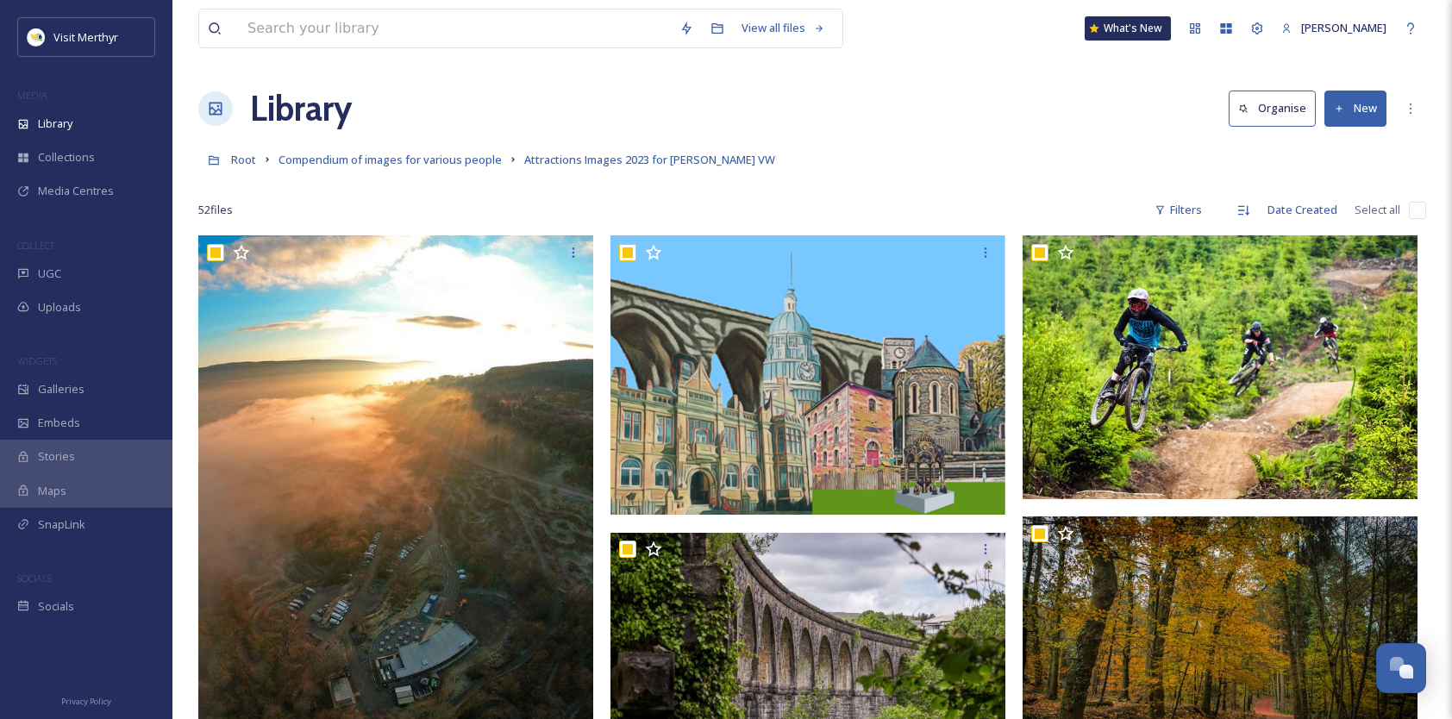
checkbox input "true"
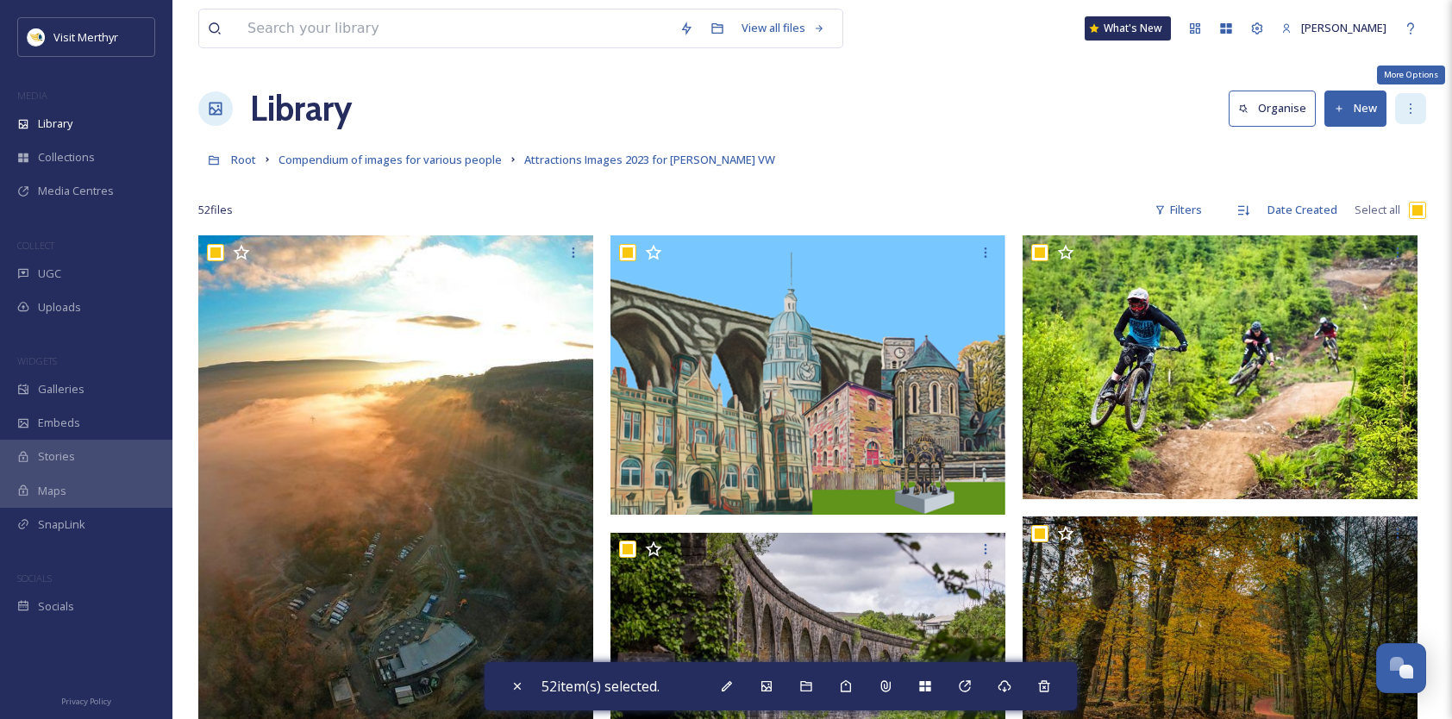
click at [1411, 105] on icon at bounding box center [1411, 109] width 14 height 14
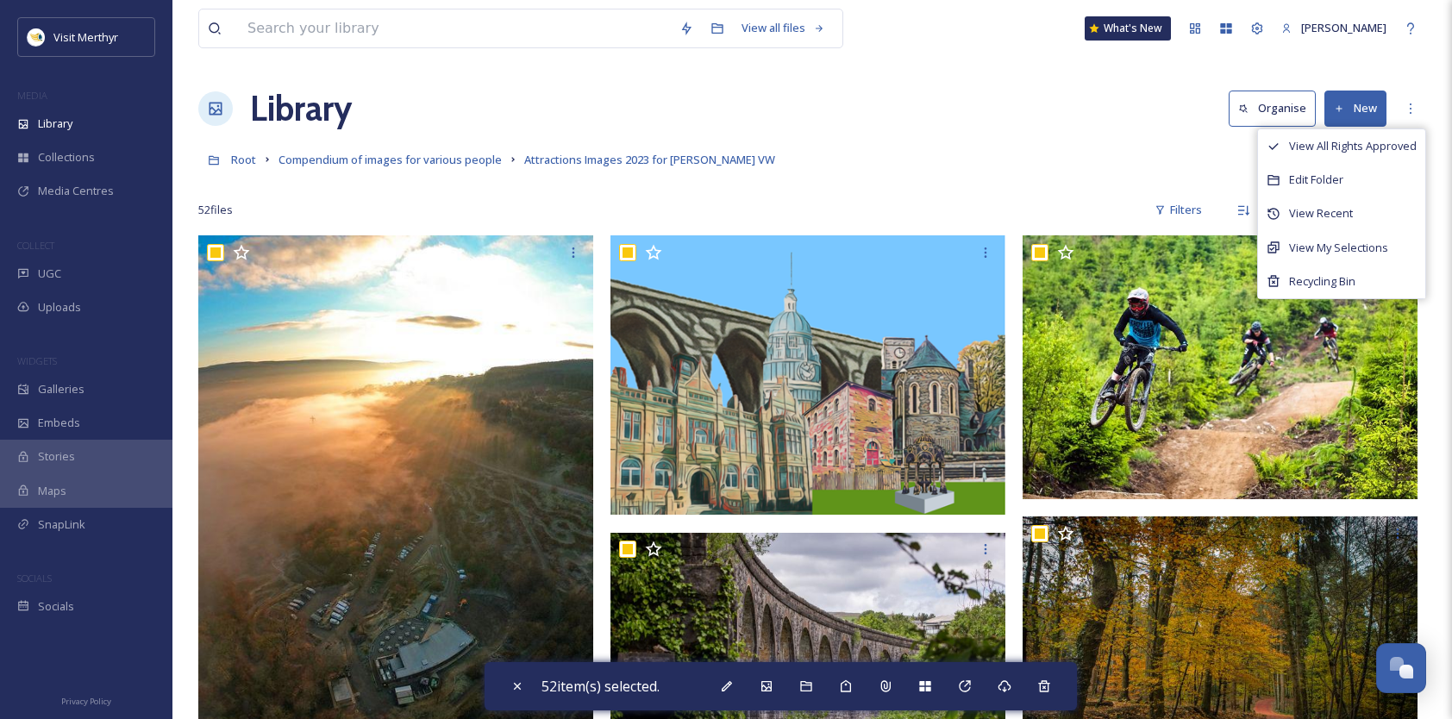
click at [830, 182] on div at bounding box center [812, 184] width 1228 height 17
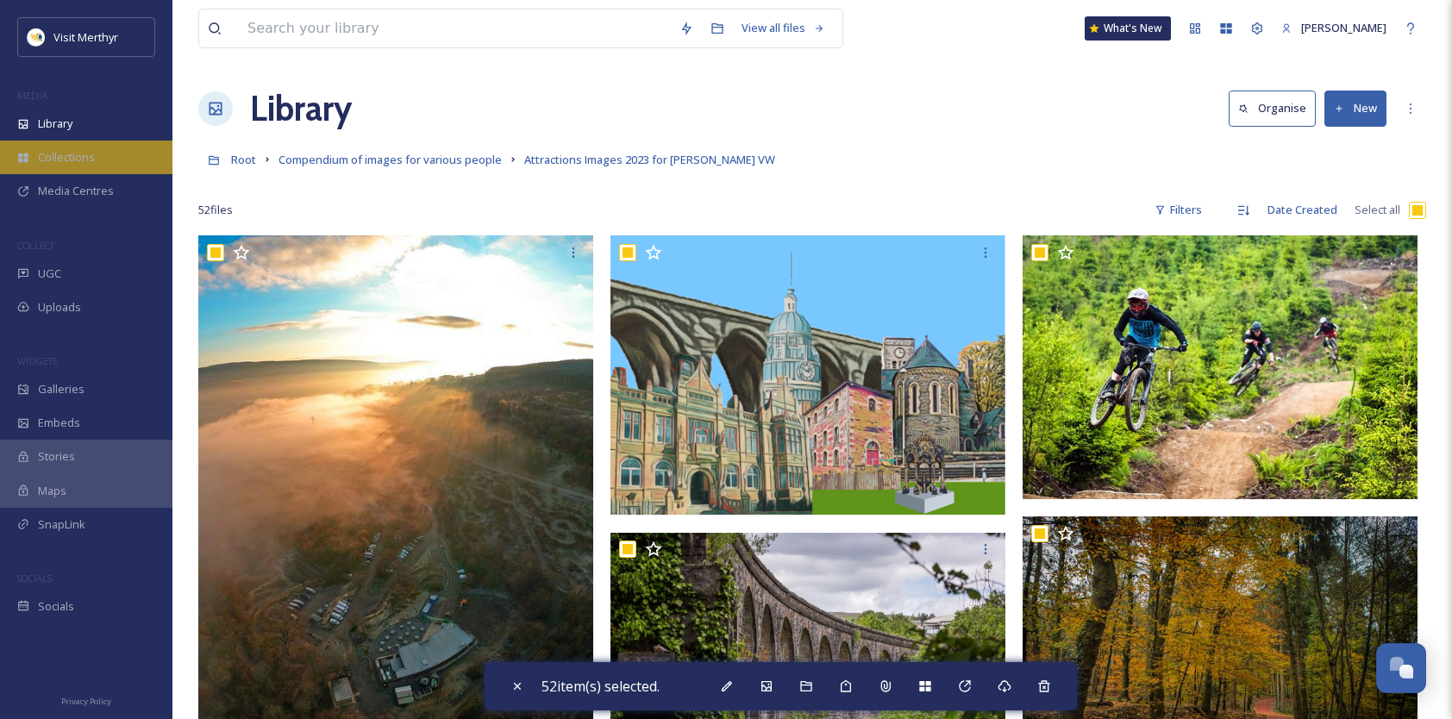
click at [61, 154] on span "Collections" at bounding box center [66, 157] width 57 height 16
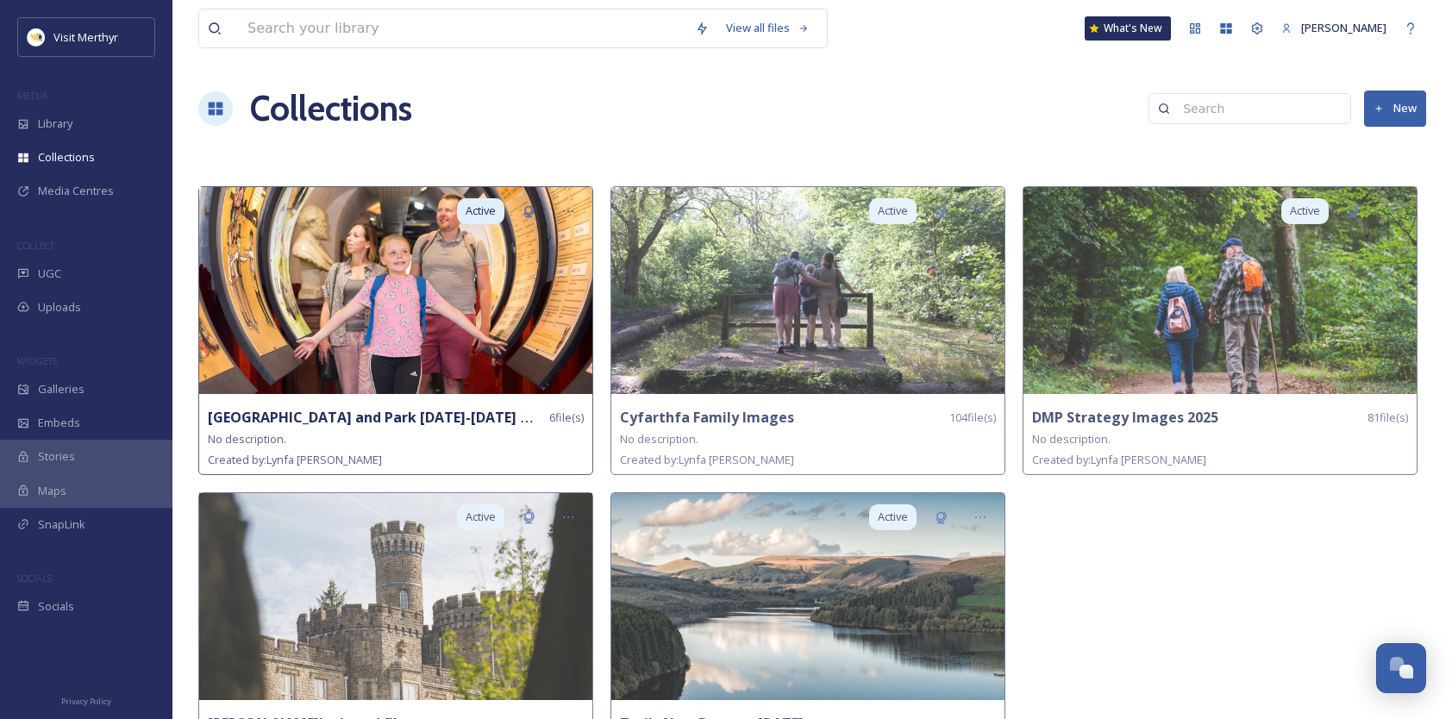
click at [421, 278] on img at bounding box center [395, 290] width 393 height 207
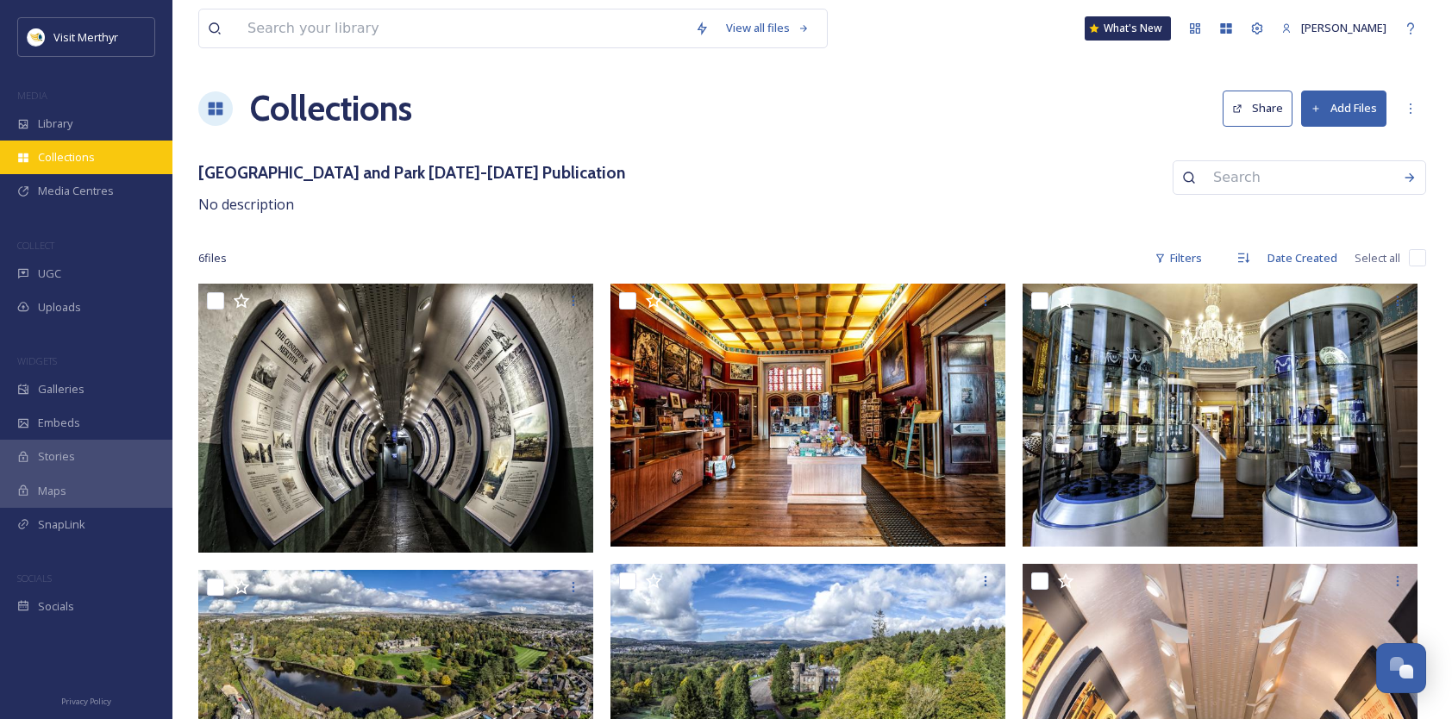
click at [78, 159] on span "Collections" at bounding box center [66, 157] width 57 height 16
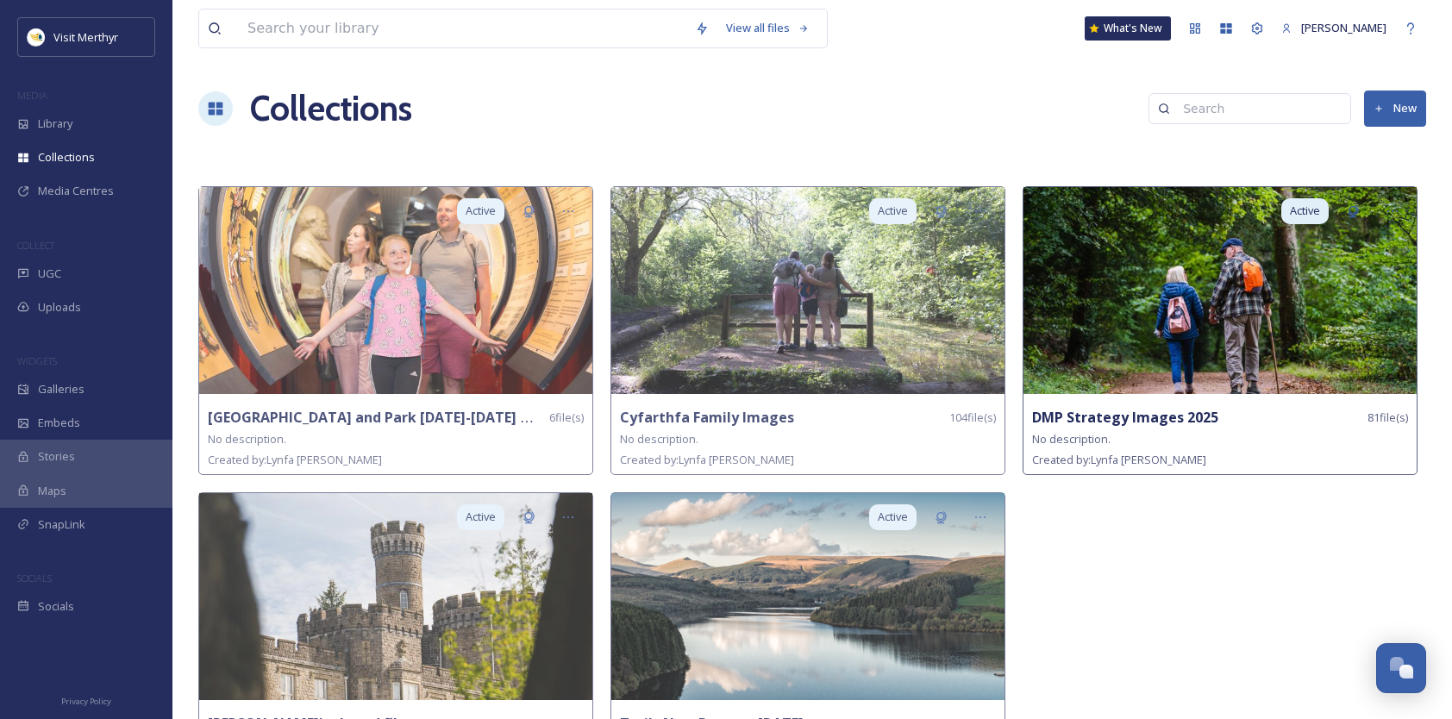
click at [1158, 335] on img at bounding box center [1220, 290] width 393 height 207
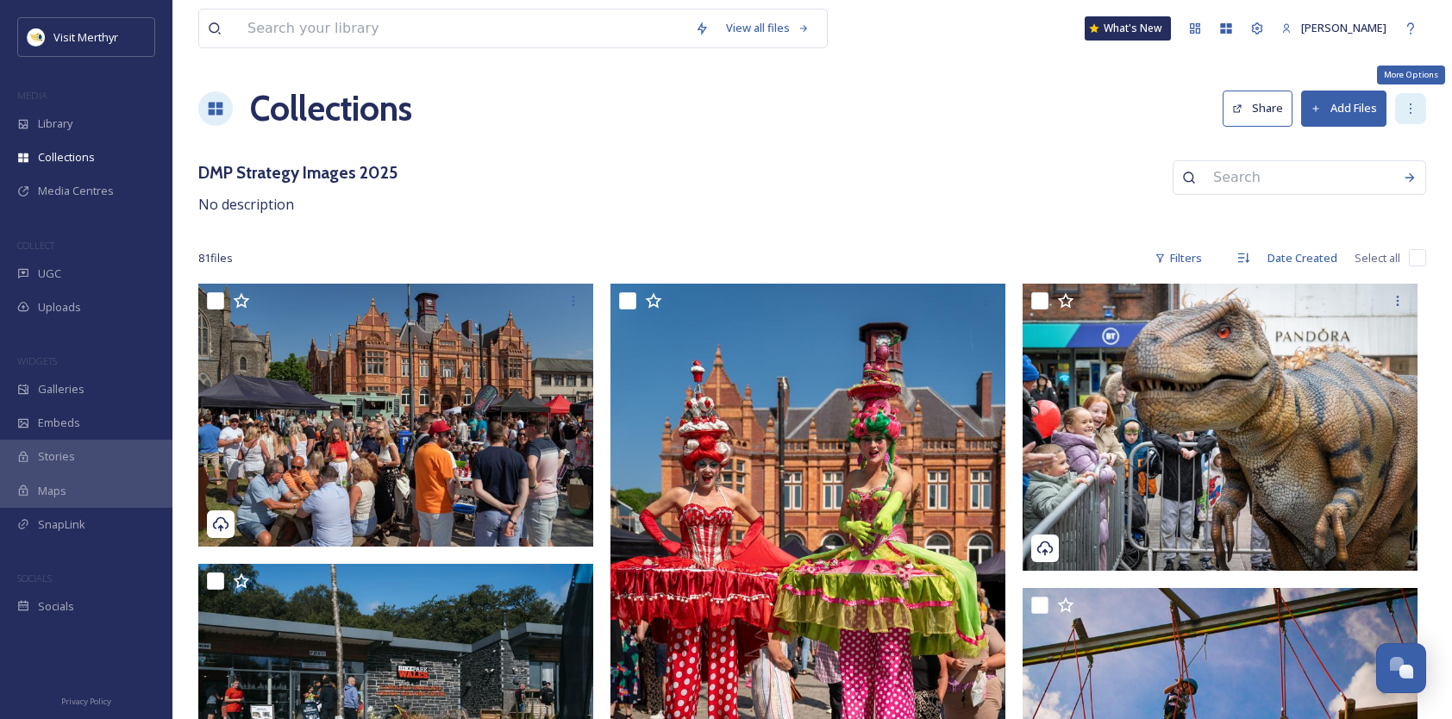
click at [1412, 106] on icon at bounding box center [1411, 109] width 14 height 14
click at [1014, 164] on div "DMP Strategy Images 2025 No description" at bounding box center [812, 187] width 1228 height 55
click at [1269, 109] on button "Share" at bounding box center [1258, 108] width 70 height 35
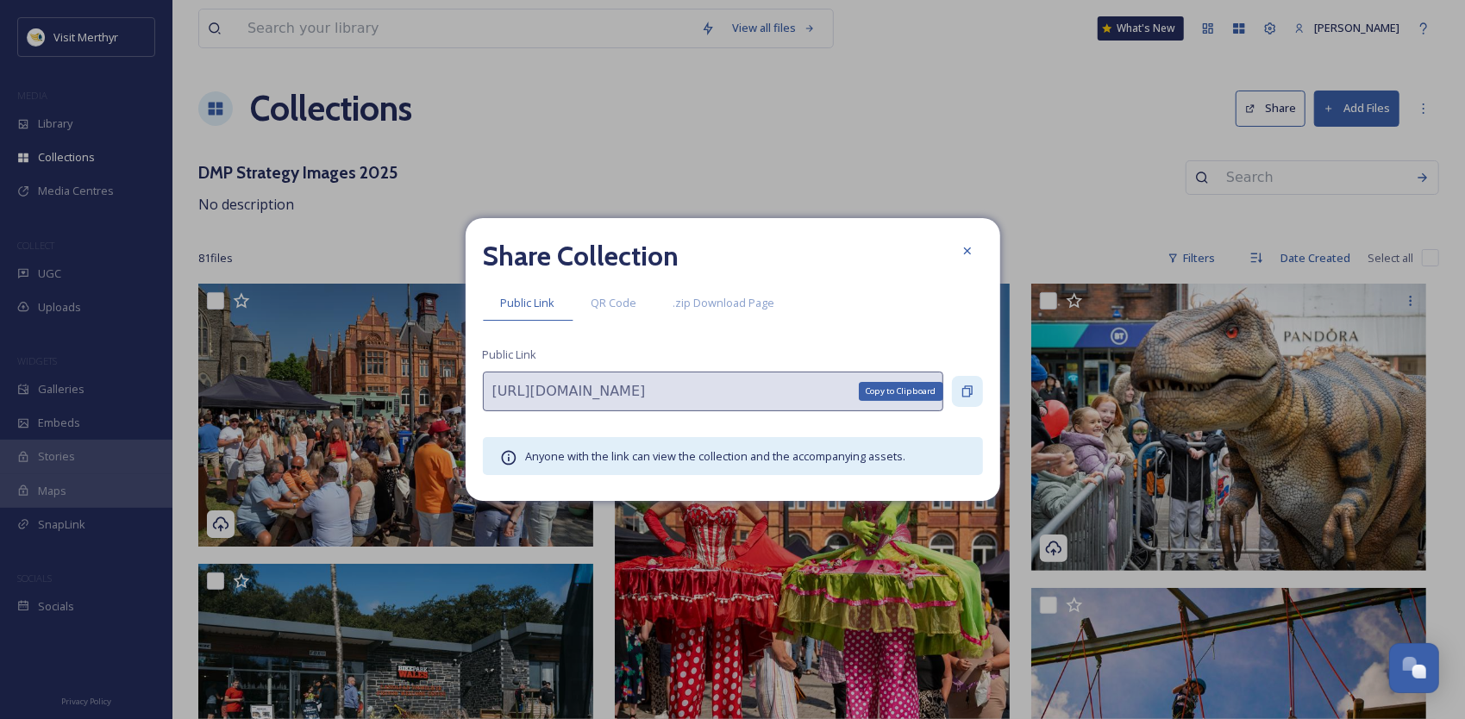
click at [968, 390] on icon at bounding box center [968, 392] width 14 height 14
